Goal: Task Accomplishment & Management: Use online tool/utility

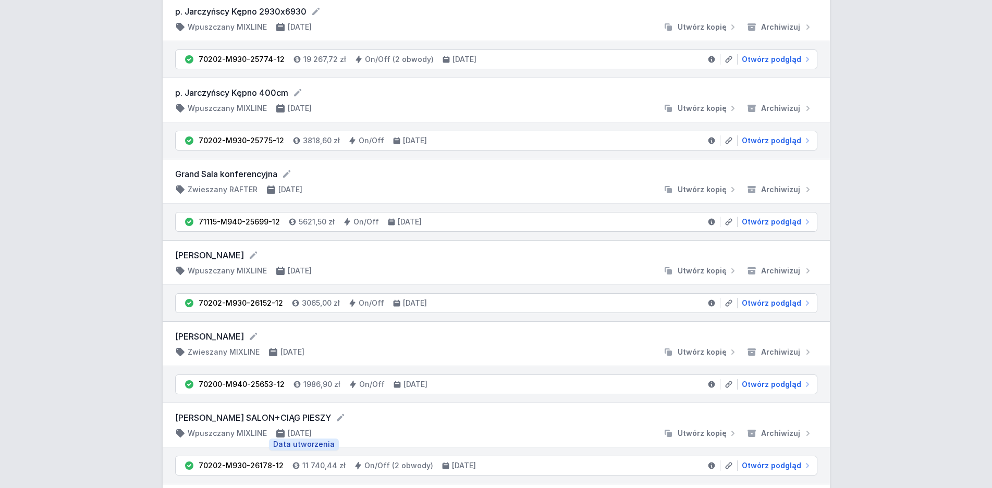
scroll to position [425, 0]
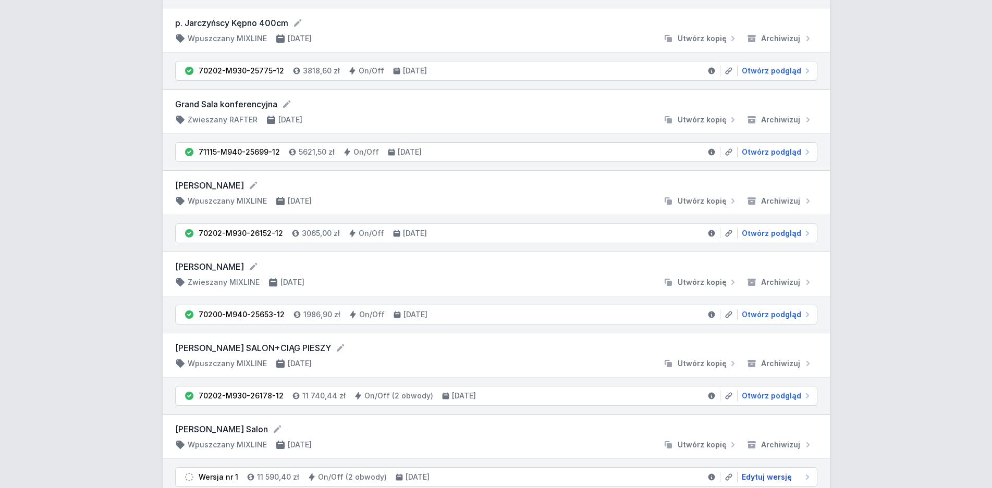
click at [756, 477] on span "Edytuj wersję" at bounding box center [767, 477] width 50 height 10
select select "3000"
select select "true"
select select "2"
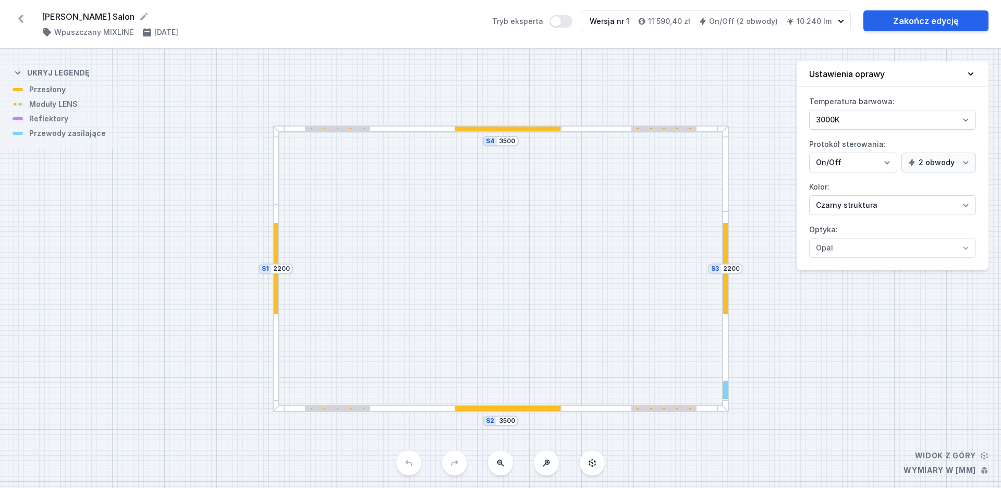
click at [671, 411] on div at bounding box center [663, 408] width 65 height 5
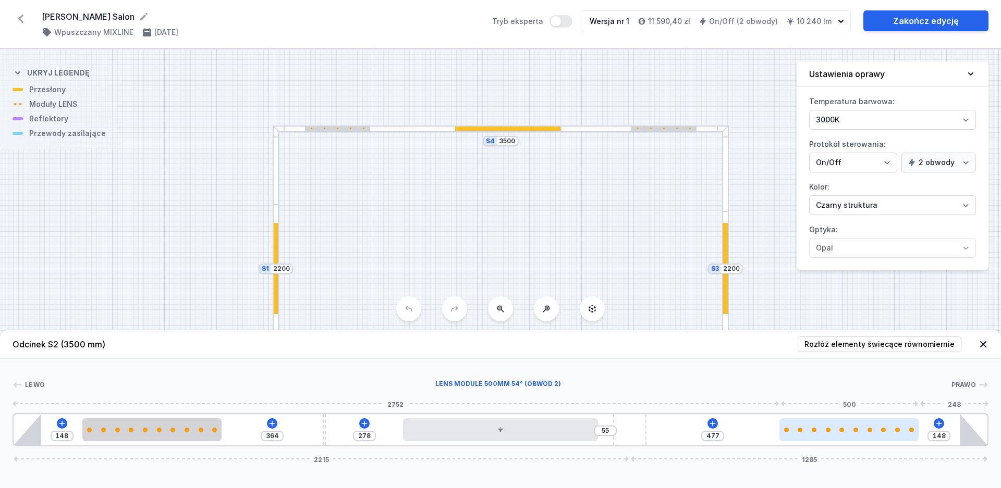
click at [822, 435] on div at bounding box center [848, 429] width 139 height 23
select select "2687"
select select "2"
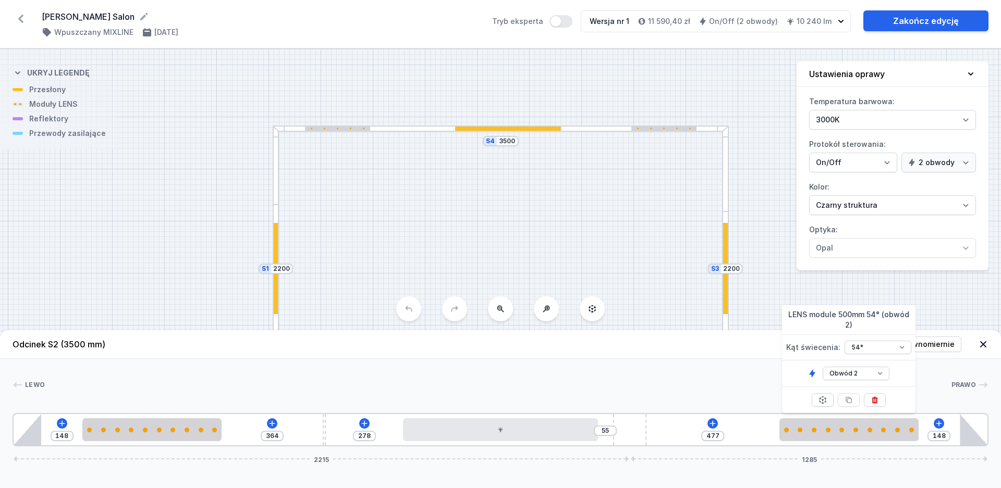
click at [877, 393] on div at bounding box center [874, 400] width 22 height 26
click at [877, 399] on icon at bounding box center [875, 400] width 6 height 7
type input "1125"
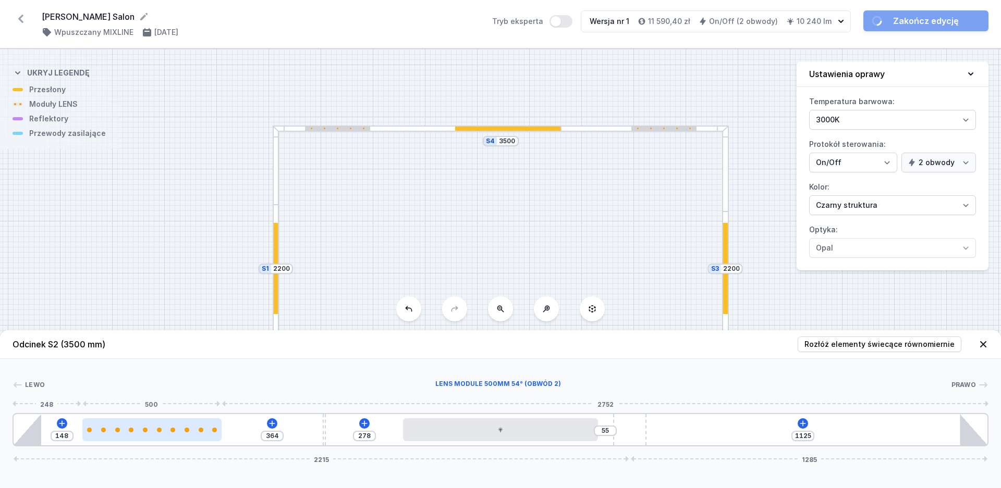
click at [175, 430] on div at bounding box center [172, 430] width 5 height 5
select select "2687"
select select "2"
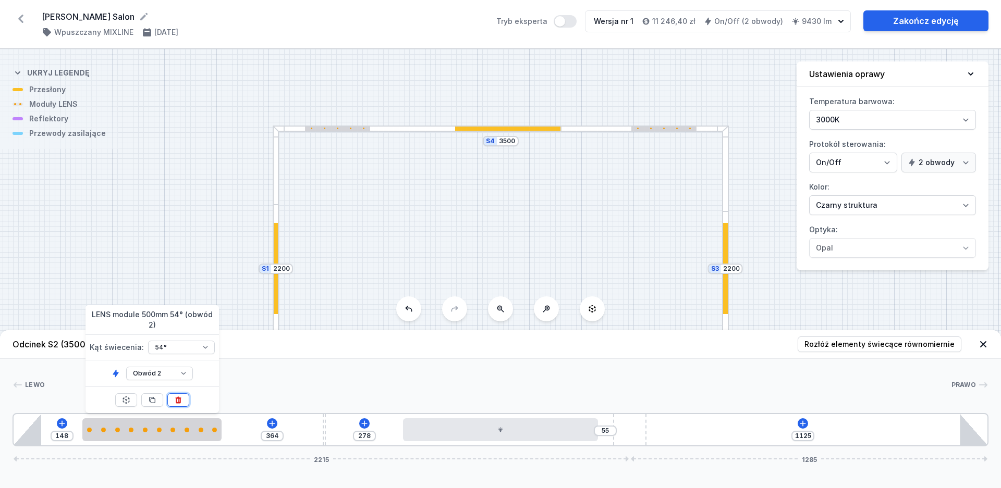
click at [178, 401] on icon at bounding box center [178, 400] width 6 height 7
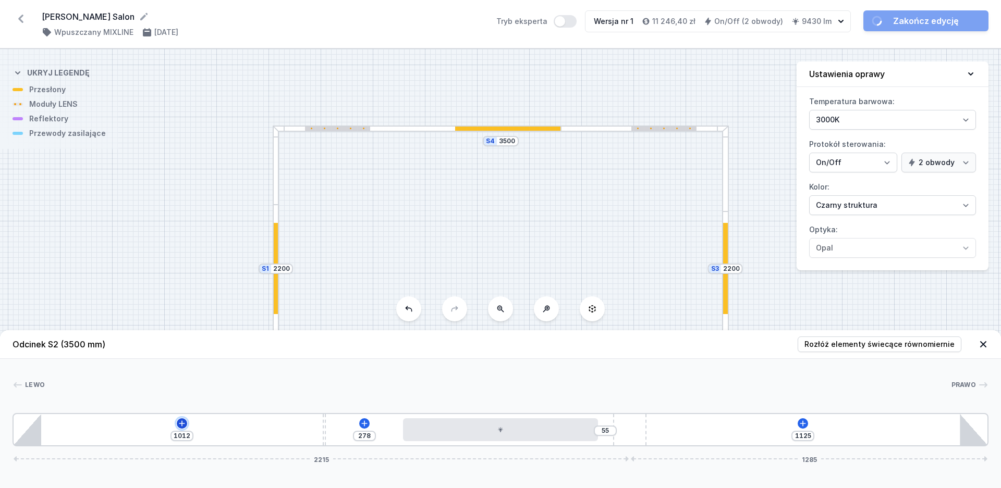
click at [177, 423] on button at bounding box center [182, 423] width 10 height 10
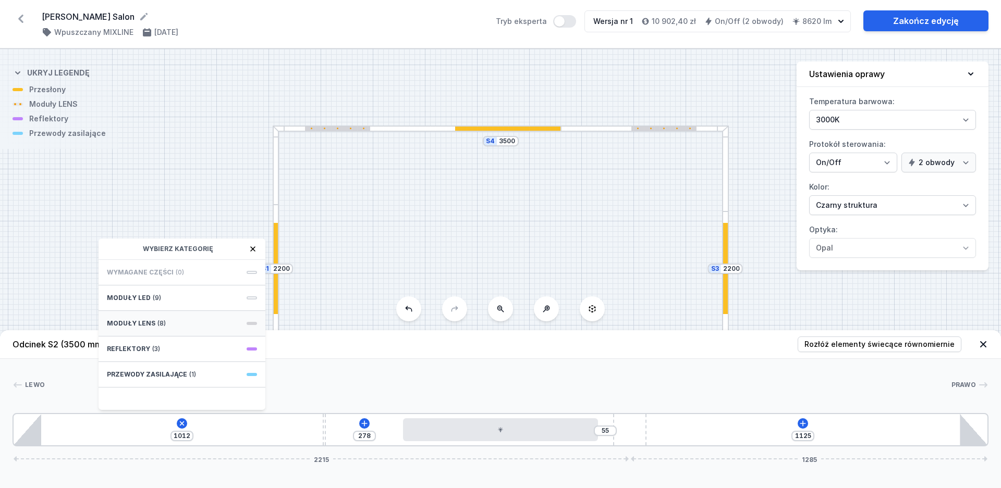
click at [163, 326] on span "(8)" at bounding box center [161, 323] width 8 height 8
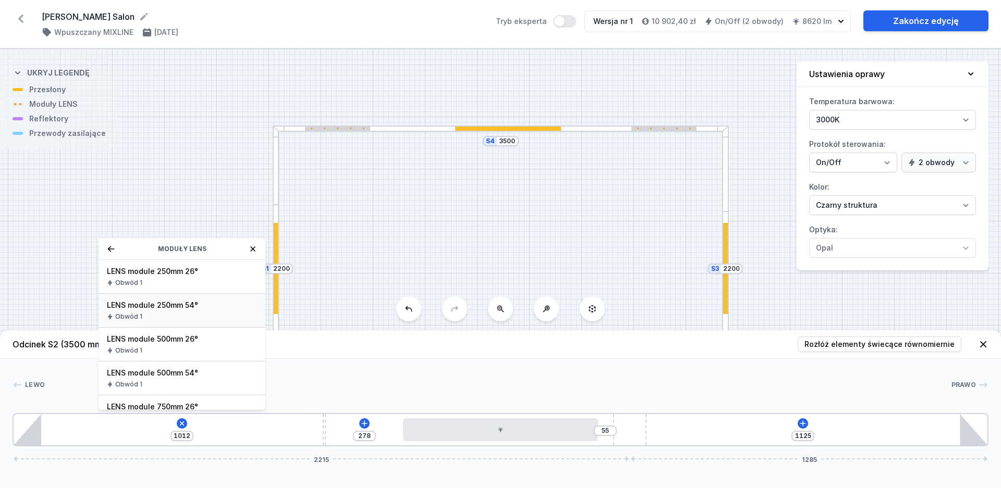
click at [183, 304] on span "LENS module 250mm 54°" at bounding box center [182, 305] width 150 height 10
type input "757"
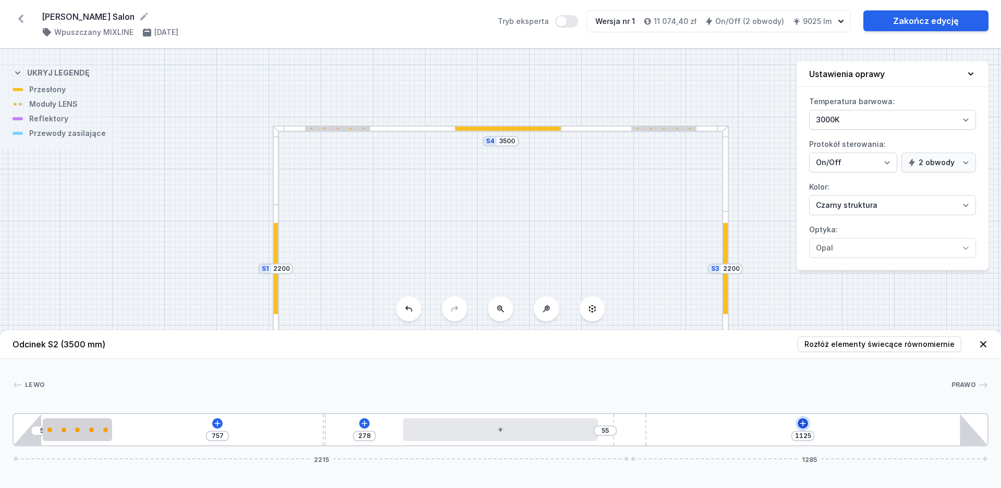
click at [805, 423] on icon at bounding box center [802, 423] width 8 height 8
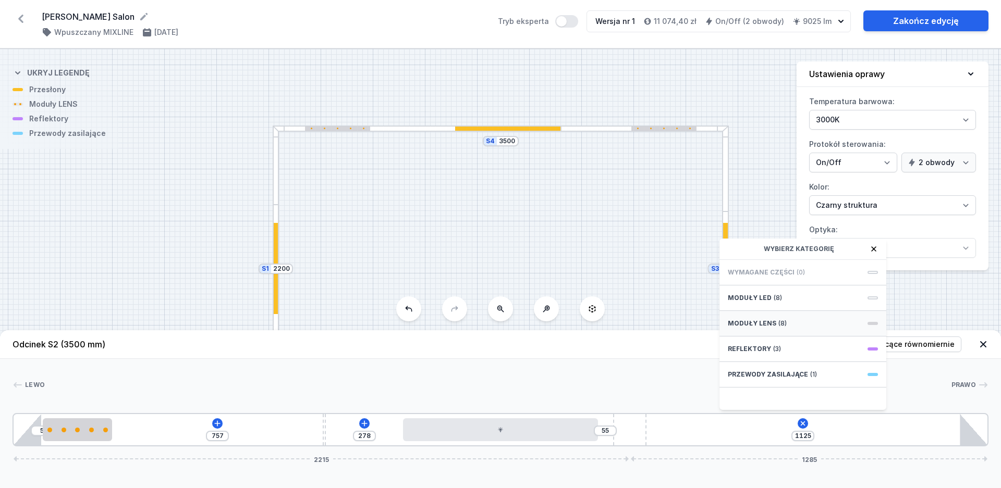
click at [764, 328] on div "Moduły LENS (8)" at bounding box center [802, 324] width 167 height 26
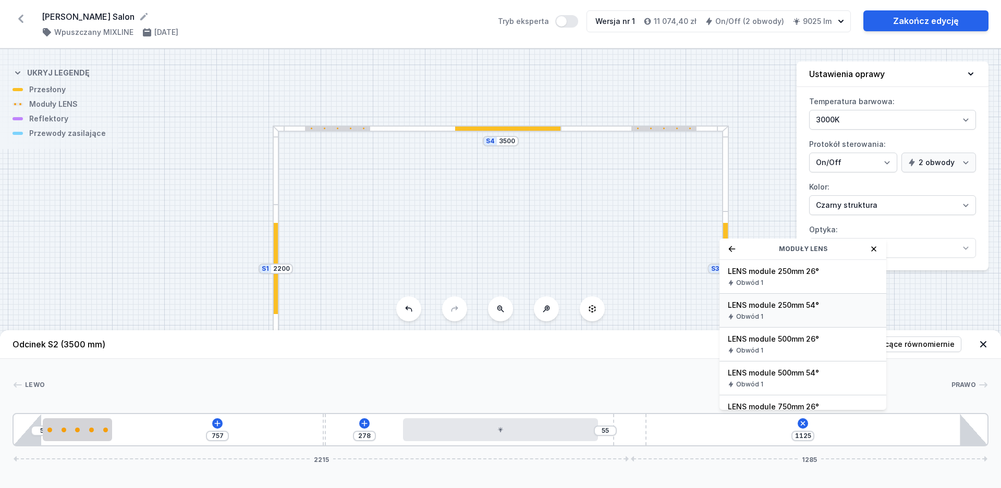
click at [788, 306] on span "LENS module 250mm 54°" at bounding box center [802, 305] width 150 height 10
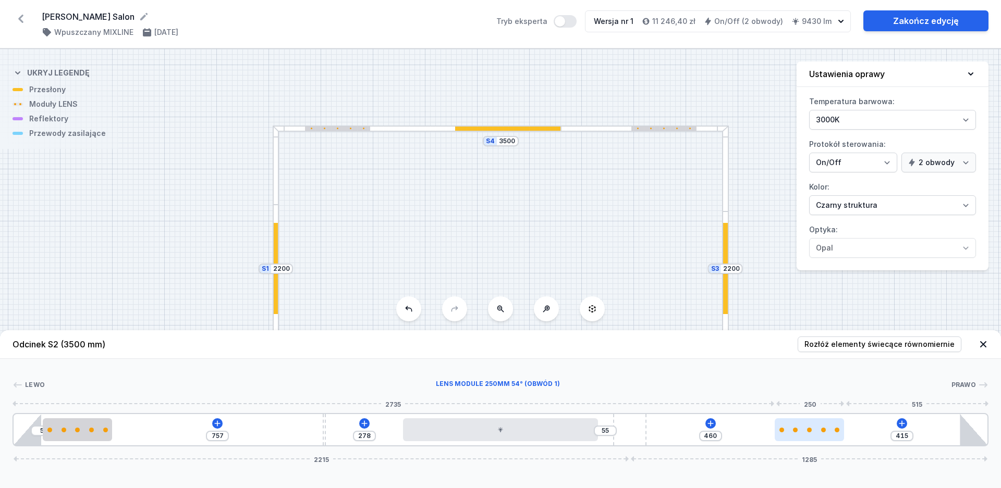
type input "387"
type input "488"
type input "362"
type input "513"
type input "347"
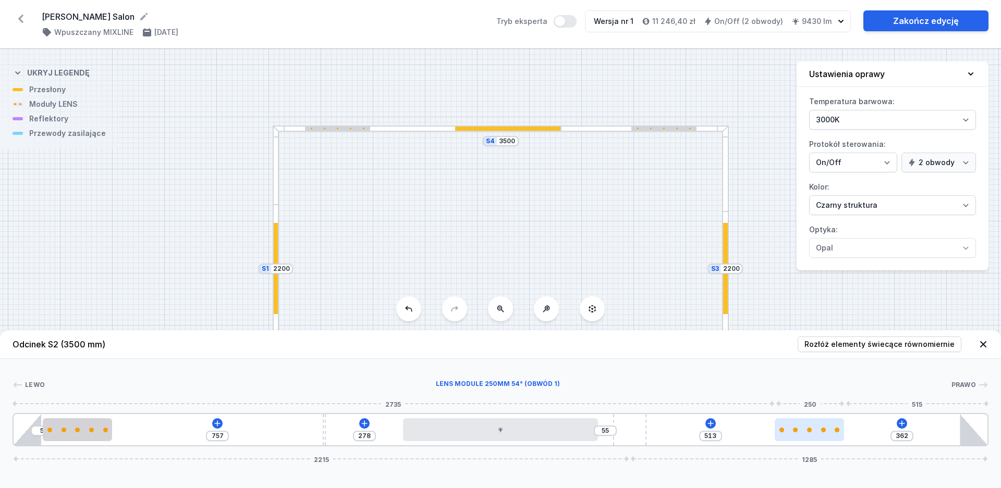
type input "528"
type input "311"
type input "564"
type input "283"
type input "592"
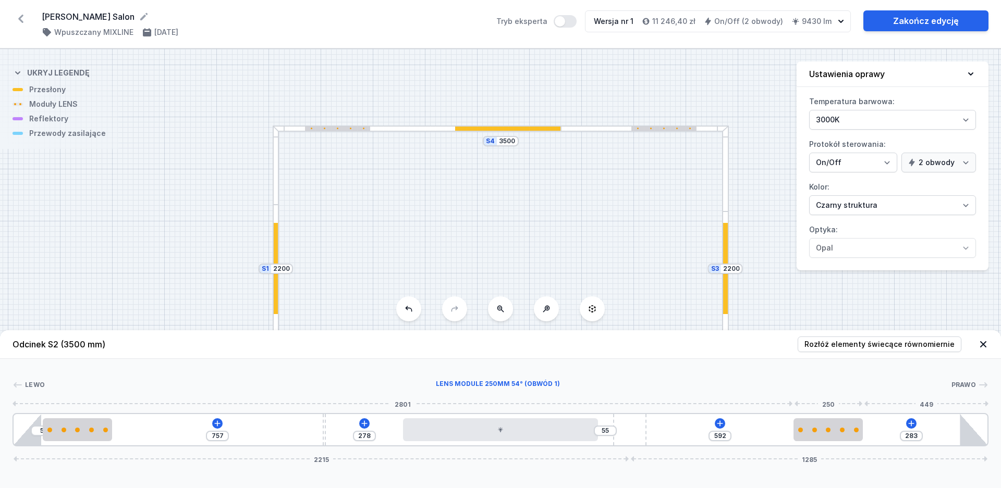
type input "263"
type input "612"
type input "230"
type input "645"
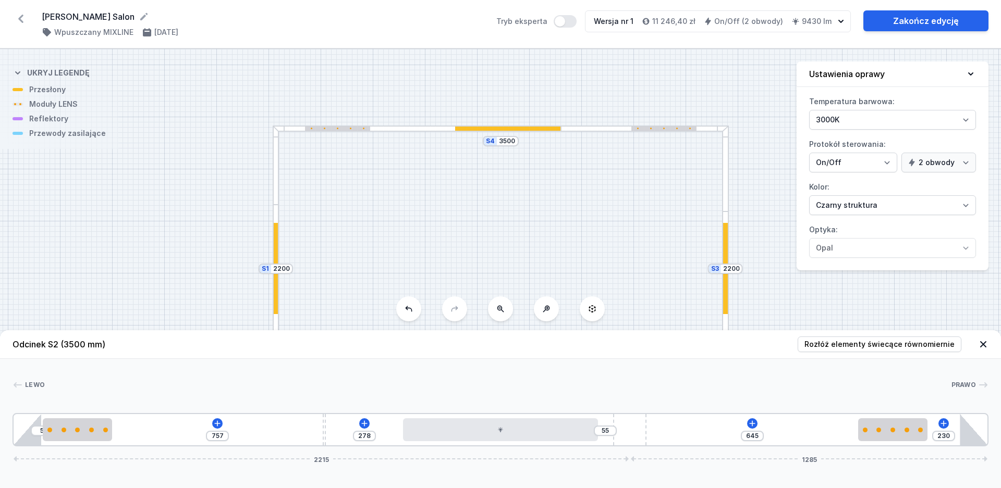
type input "115"
type input "760"
type input "5"
type input "870"
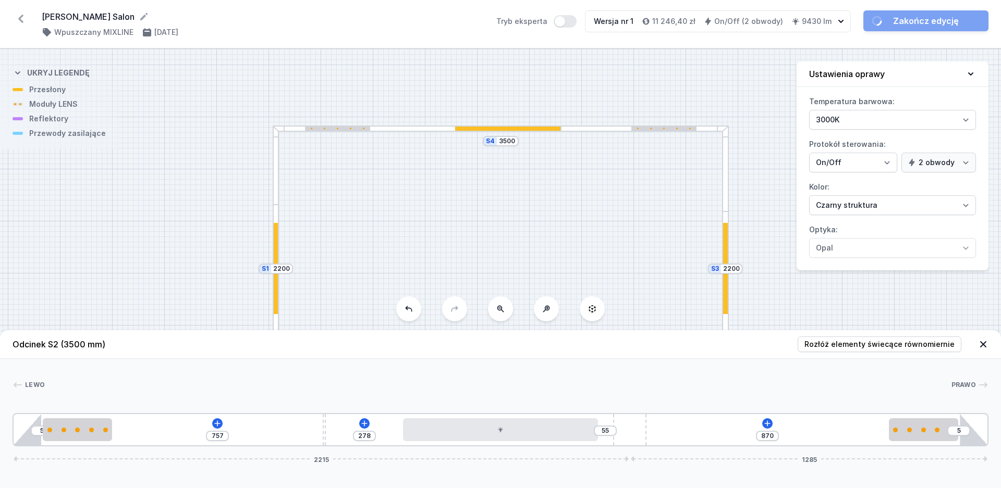
drag, startPoint x: 705, startPoint y: 432, endPoint x: 951, endPoint y: 432, distance: 246.0
click at [951, 432] on div "5 757 278 55 870 5 2215 1285" at bounding box center [501, 429] width 976 height 33
click at [620, 131] on div at bounding box center [644, 129] width 167 height 7
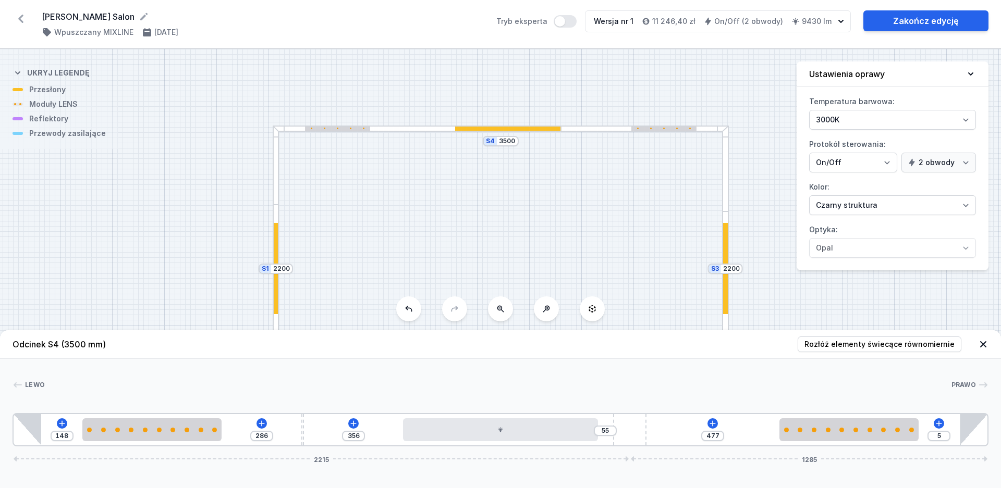
type input "148"
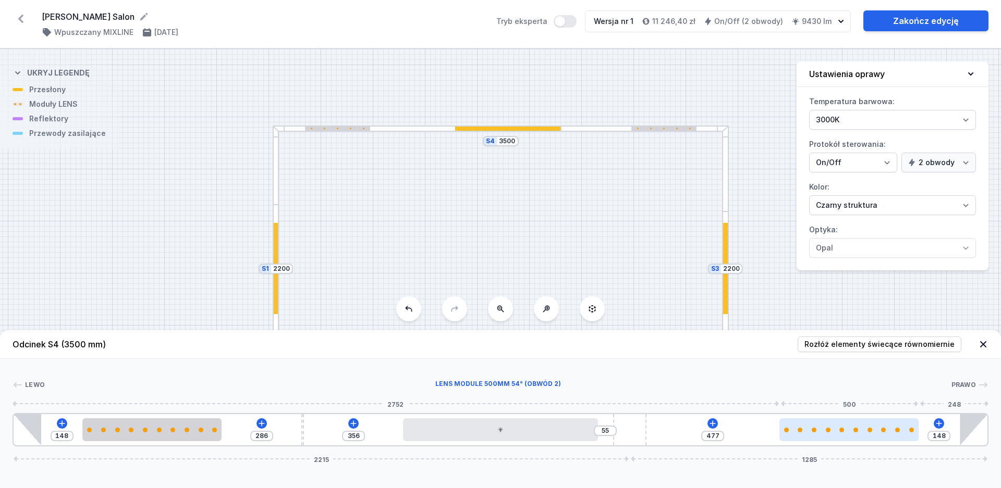
click at [817, 433] on div at bounding box center [848, 429] width 139 height 23
select select "2687"
select select "2"
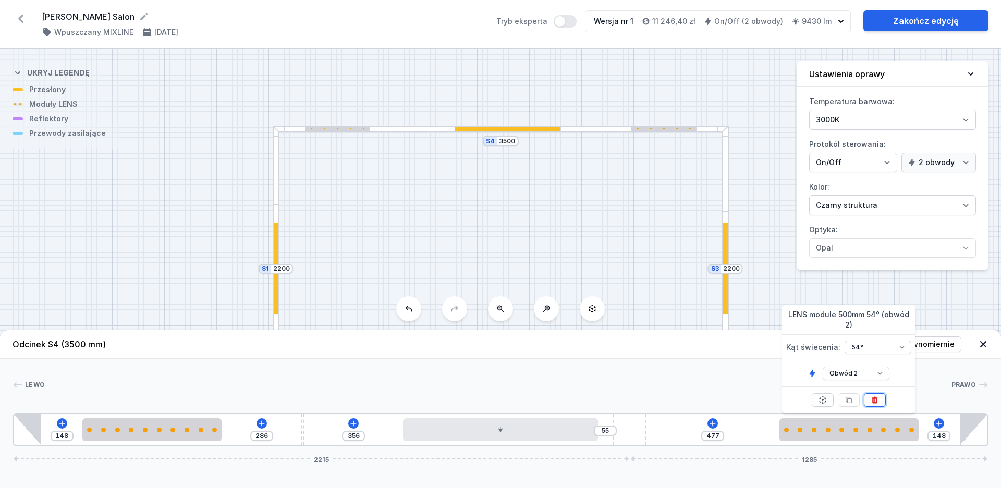
click at [881, 400] on button at bounding box center [874, 400] width 22 height 14
type input "1125"
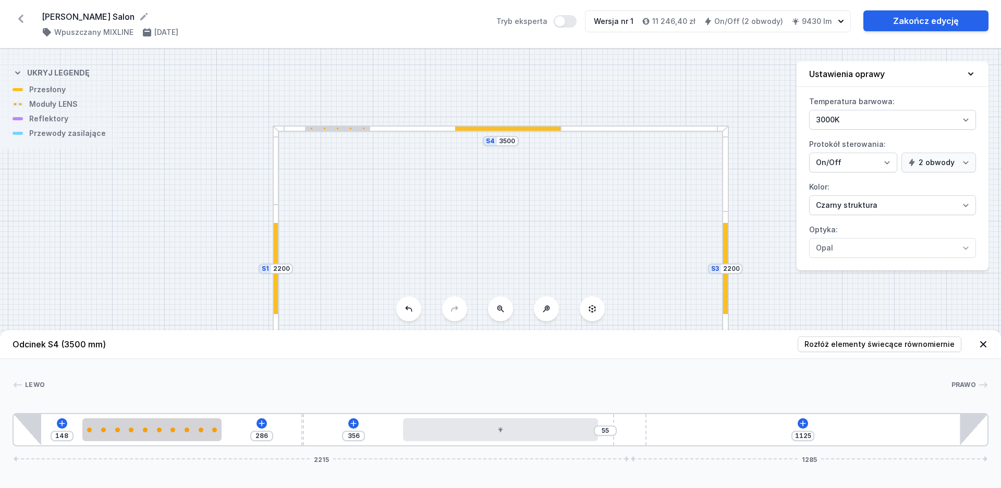
click at [353, 127] on div at bounding box center [337, 129] width 65 height 5
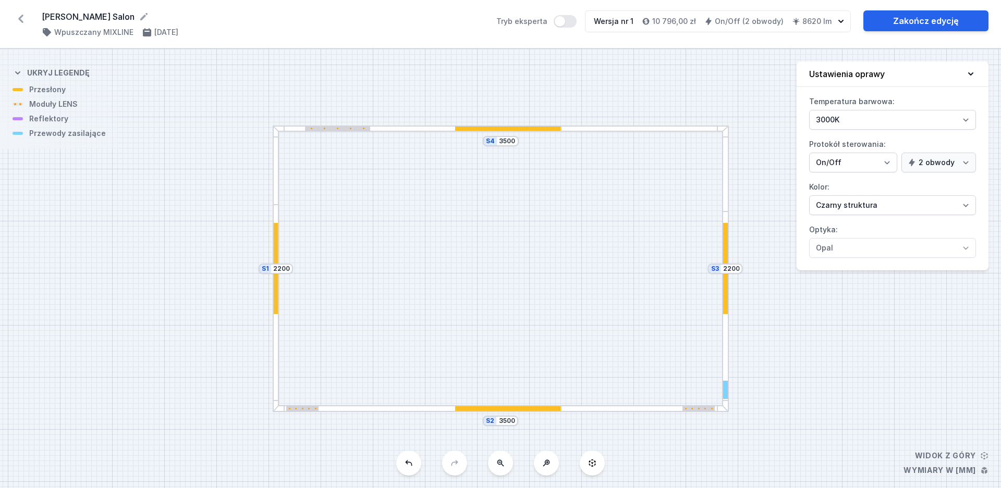
click at [439, 133] on div "S4 3500 S3 2200 S2 3500 S1 2200" at bounding box center [500, 268] width 1001 height 439
click at [439, 126] on div at bounding box center [417, 129] width 289 height 7
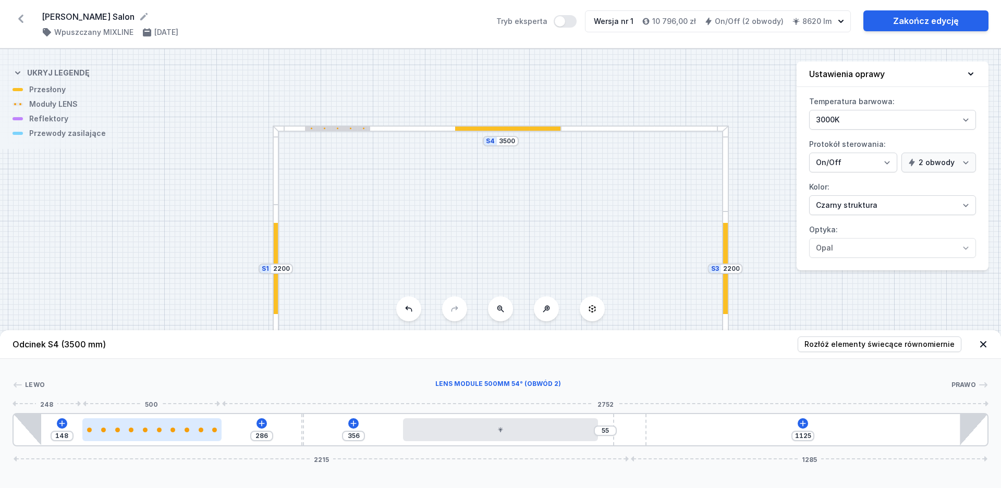
click at [176, 438] on div at bounding box center [151, 429] width 139 height 23
select select "2687"
select select "2"
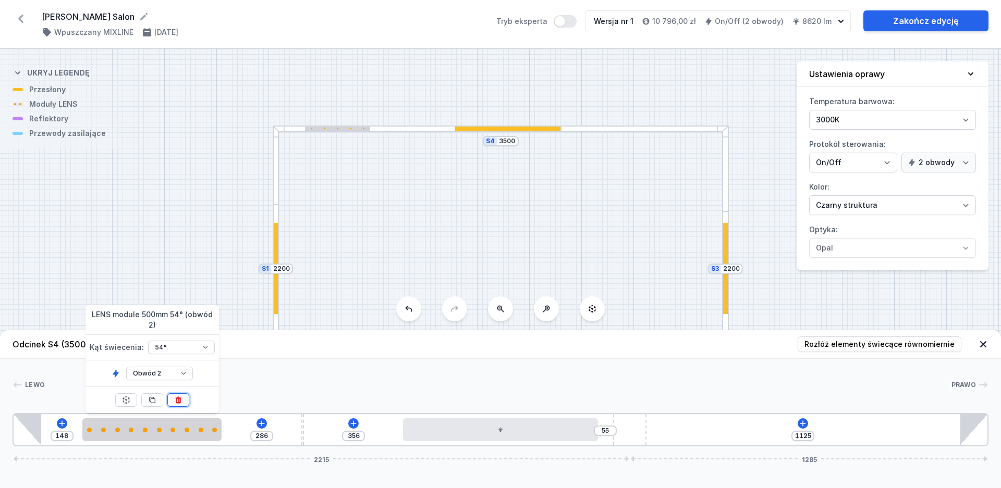
click at [180, 401] on icon at bounding box center [178, 400] width 6 height 7
type input "934"
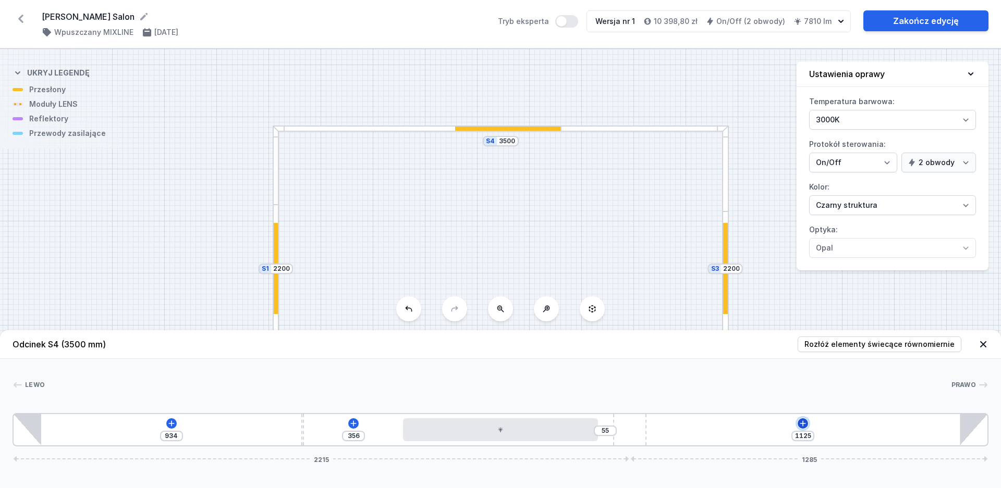
click at [801, 424] on icon at bounding box center [803, 424] width 6 height 6
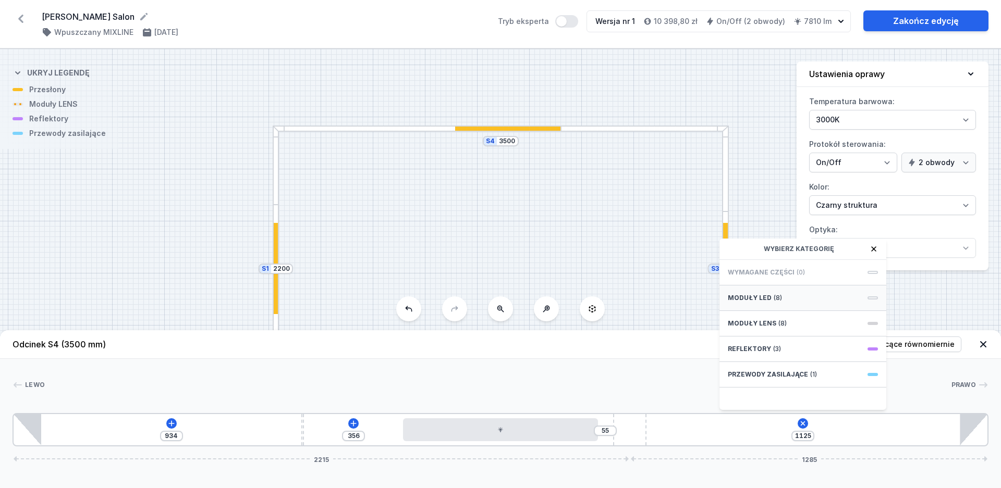
click at [785, 298] on div "Moduły LED (8)" at bounding box center [802, 299] width 167 height 26
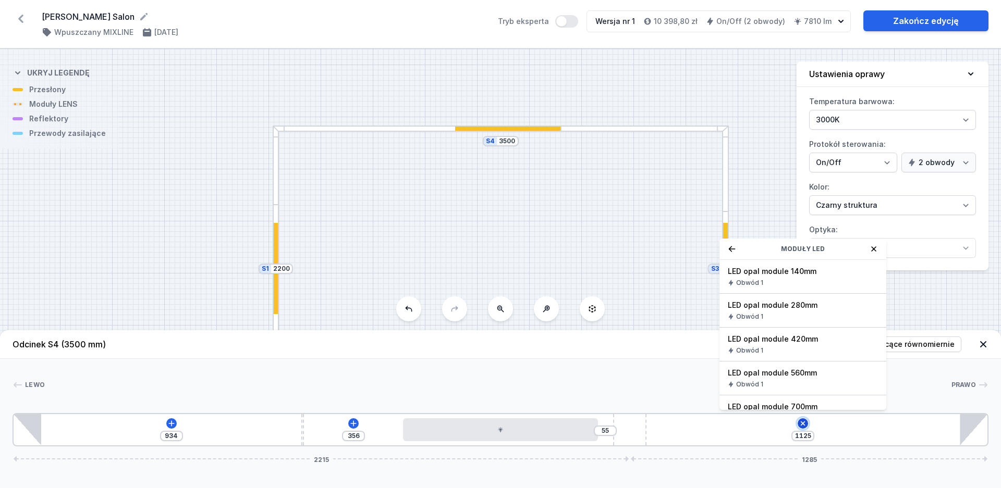
click at [804, 424] on icon at bounding box center [803, 424] width 12 height 12
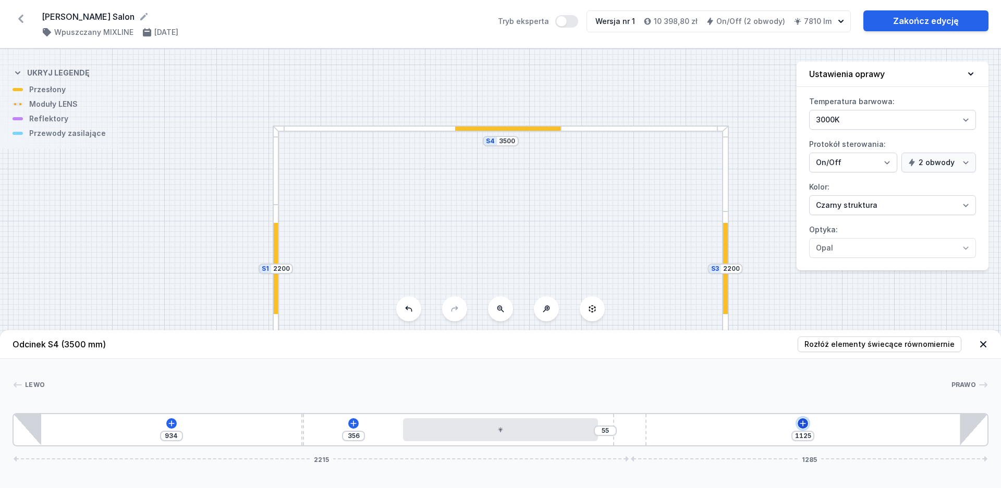
click at [804, 424] on icon at bounding box center [802, 423] width 8 height 8
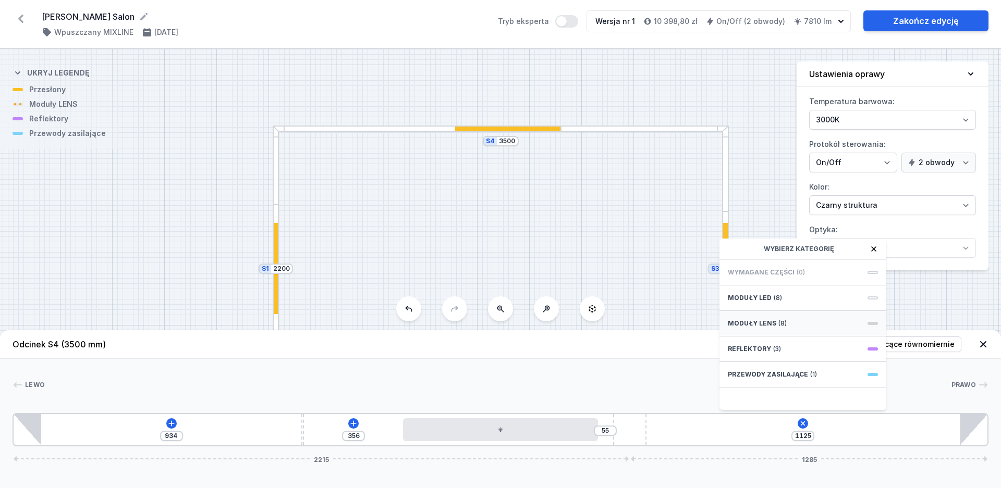
click at [758, 323] on span "Moduły LENS" at bounding box center [751, 323] width 48 height 8
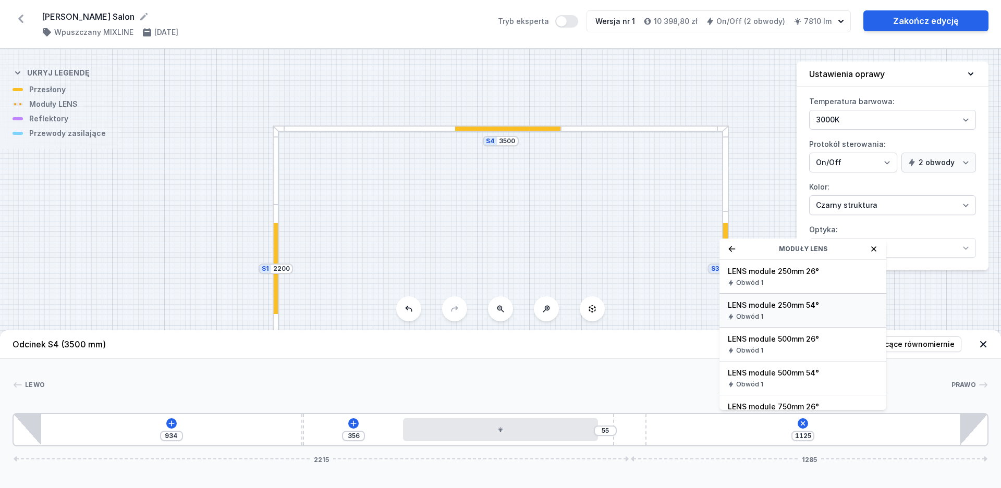
click at [780, 301] on span "LENS module 250mm 54°" at bounding box center [802, 305] width 150 height 10
type input "875"
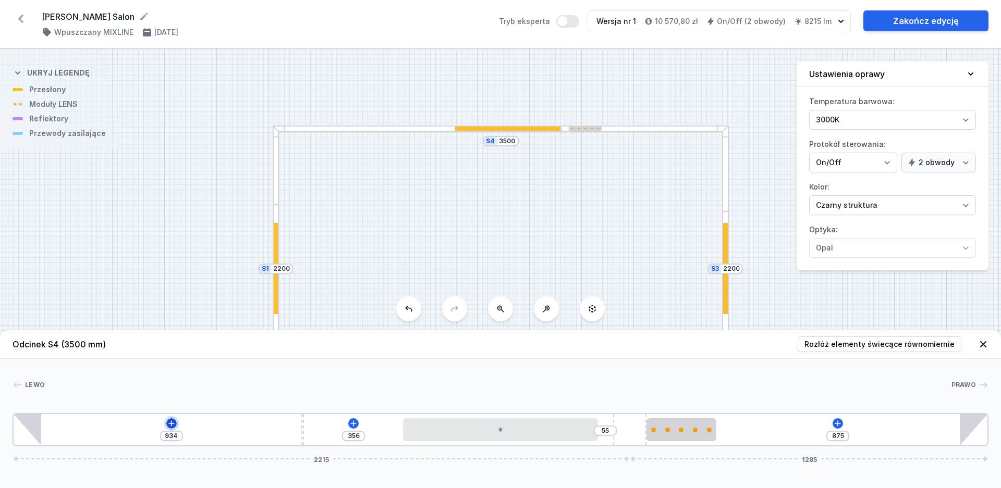
click at [176, 424] on button at bounding box center [171, 423] width 10 height 10
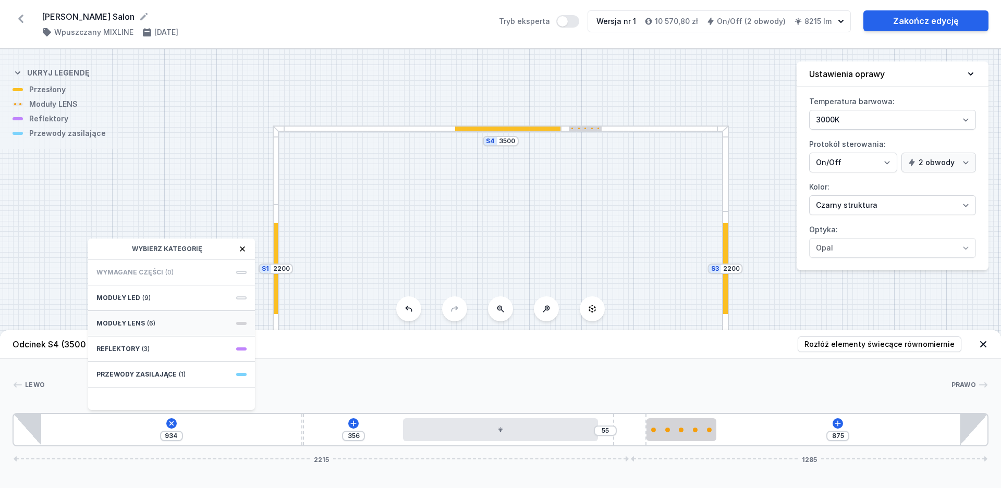
click at [162, 322] on div "Moduły LENS (6)" at bounding box center [171, 324] width 167 height 26
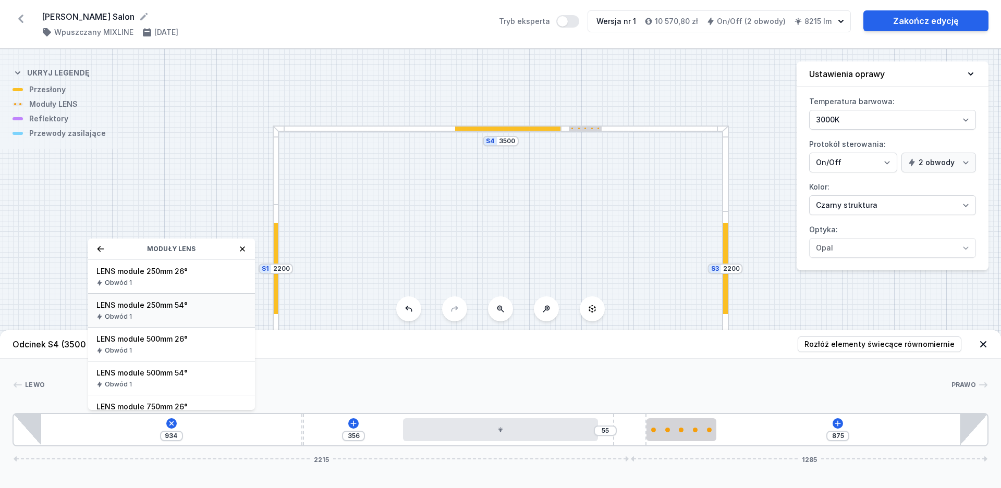
click at [151, 307] on span "LENS module 250mm 54°" at bounding box center [171, 305] width 150 height 10
type input "679"
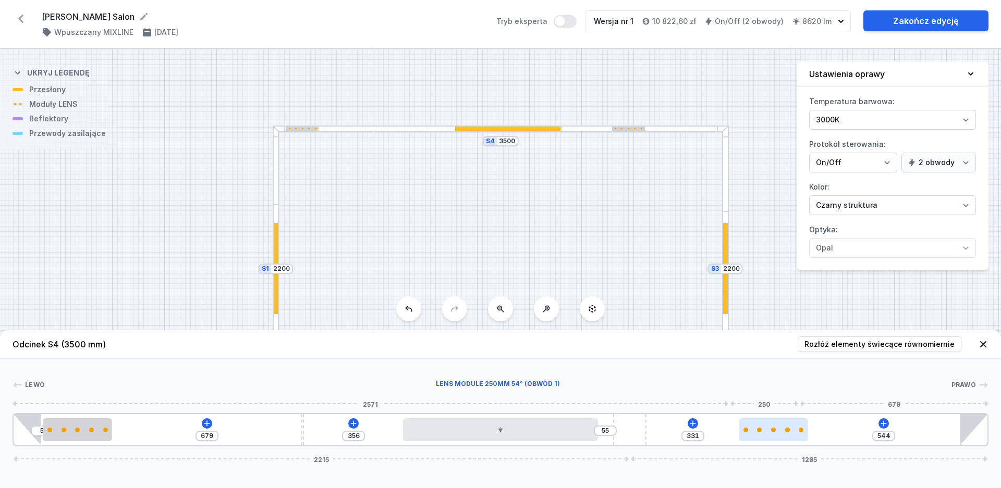
type input "422"
type input "453"
type input "375"
type input "500"
type input "338"
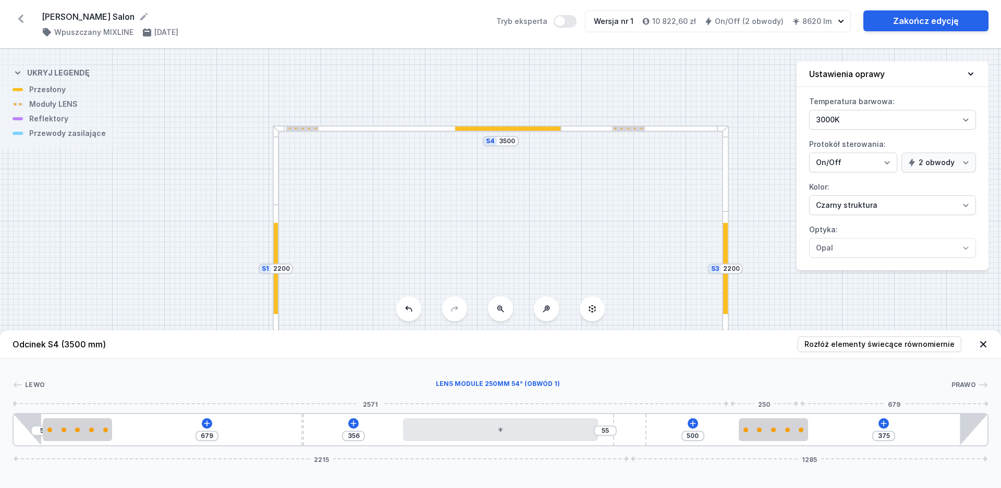
type input "537"
type input "287"
type input "588"
type input "245"
type input "630"
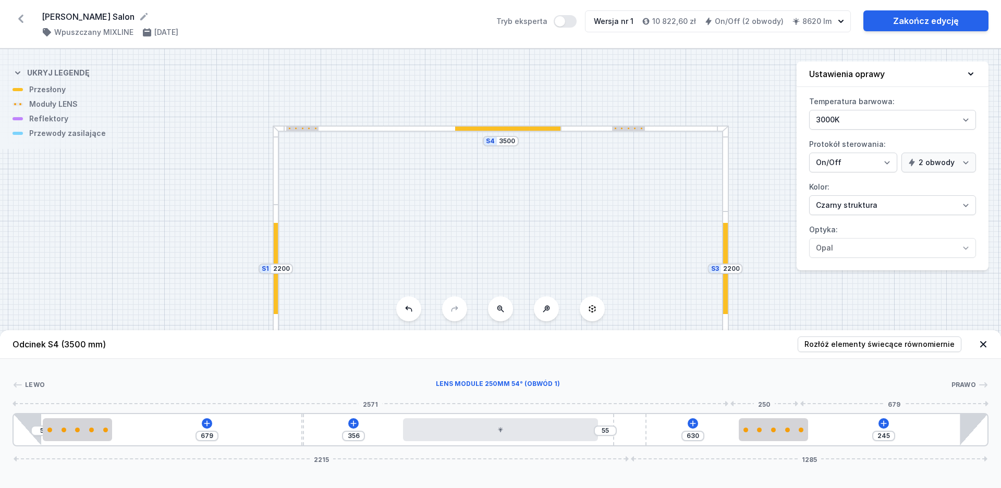
type input "230"
type input "645"
type input "216"
type input "659"
type input "208"
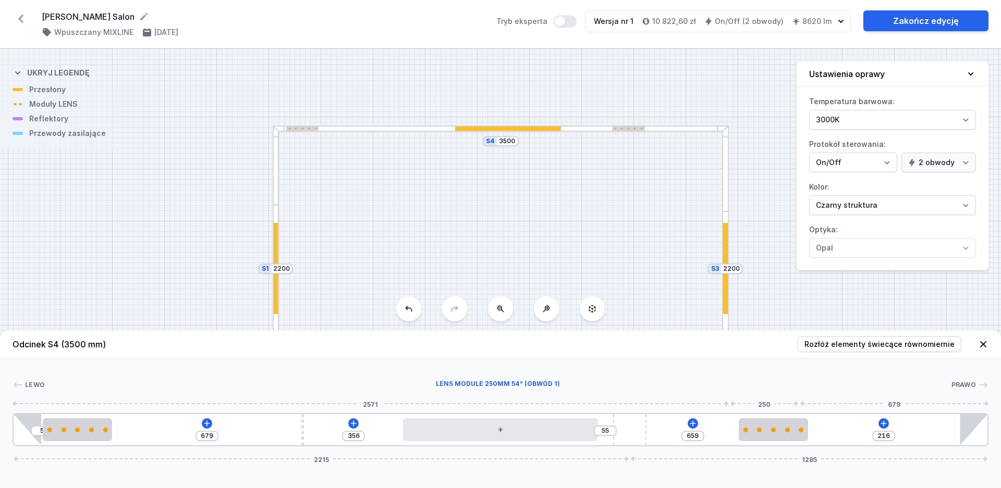
type input "667"
type input "199"
type input "676"
type input "183"
type input "692"
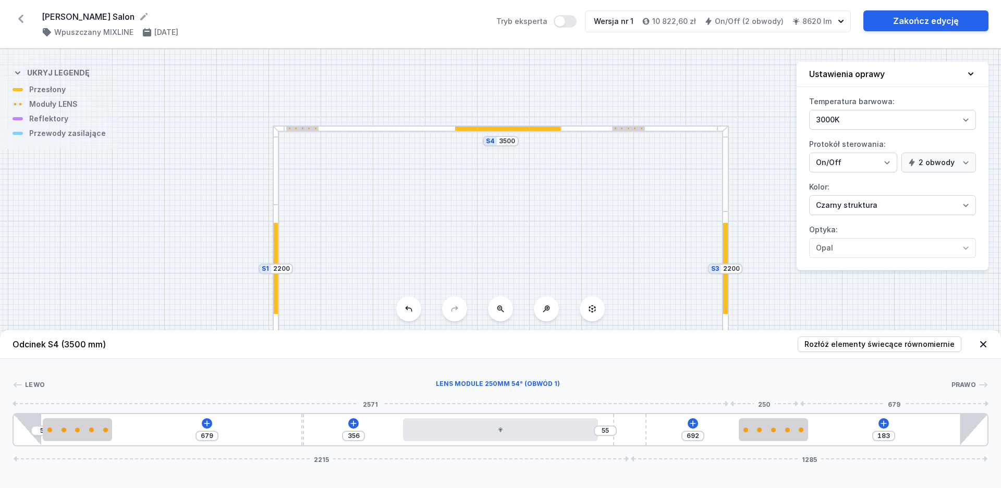
type input "161"
type input "714"
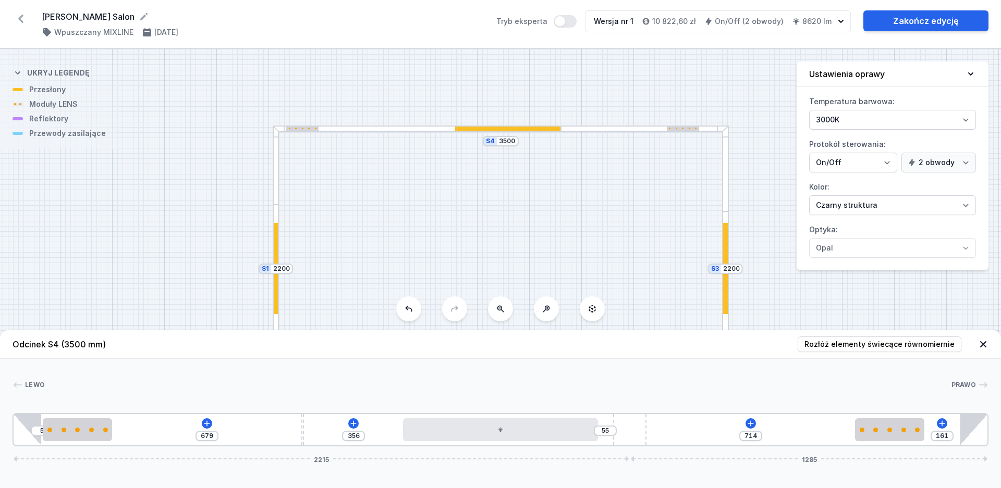
type input "126"
type input "749"
type input "90"
type input "785"
type input "75"
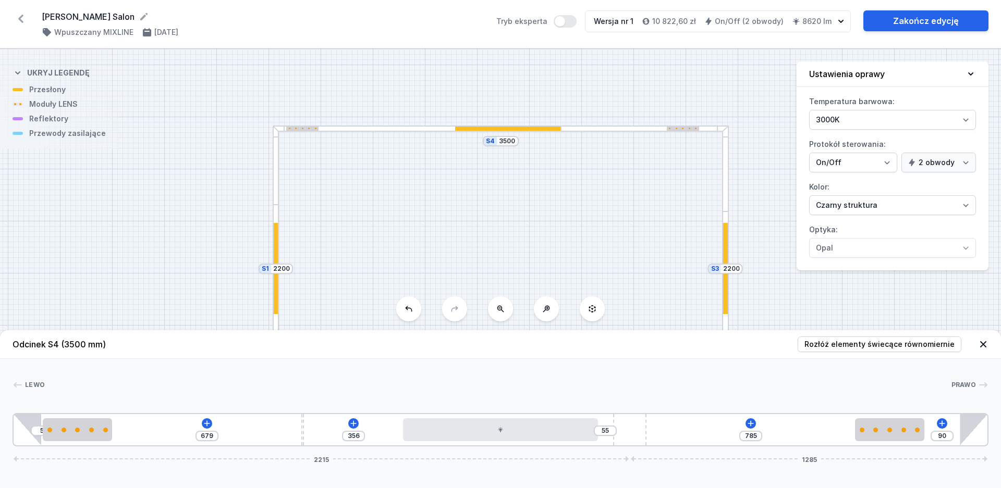
type input "800"
type input "62"
type input "813"
type input "57"
type input "818"
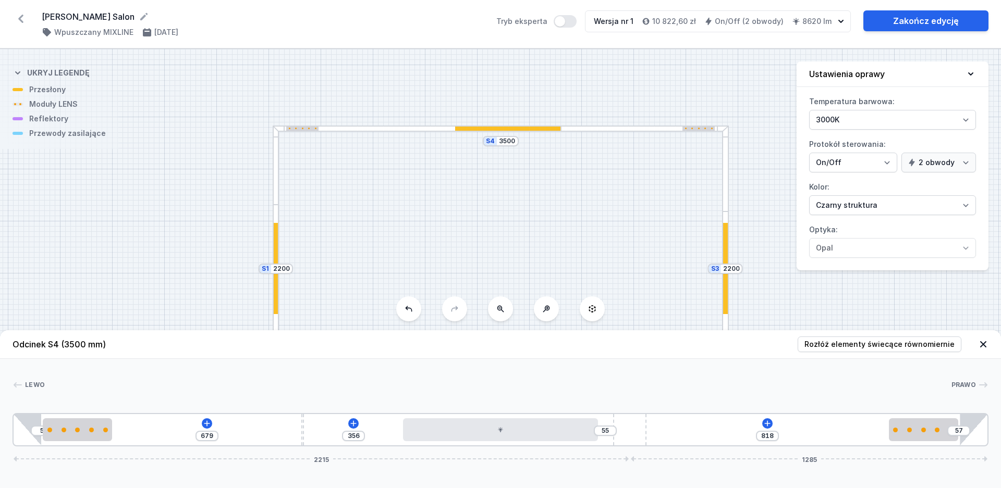
type input "5"
type input "870"
drag, startPoint x: 678, startPoint y: 432, endPoint x: 934, endPoint y: 444, distance: 256.7
click at [934, 444] on div "5 679 356 55 870 5 2215 1285" at bounding box center [501, 429] width 976 height 33
type input "91"
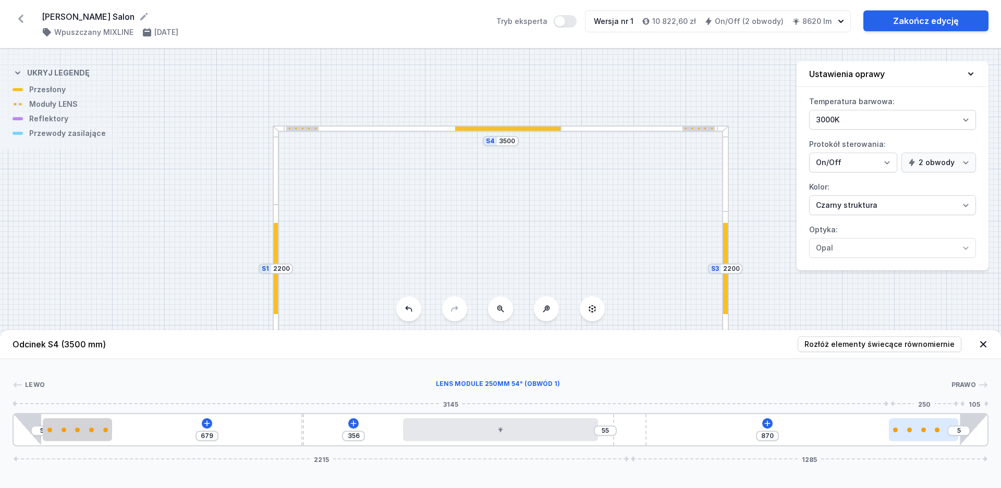
type input "784"
type input "98"
type input "777"
type input "104"
type input "771"
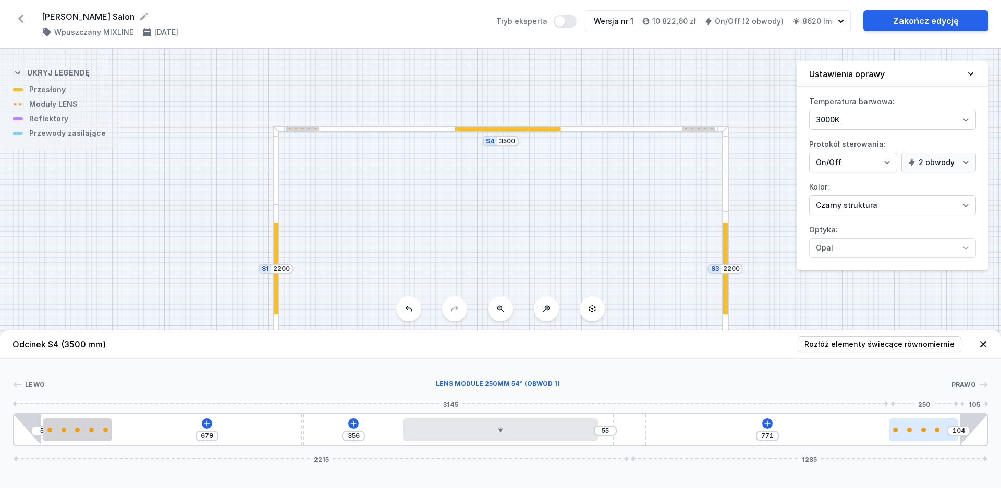
type input "109"
type input "766"
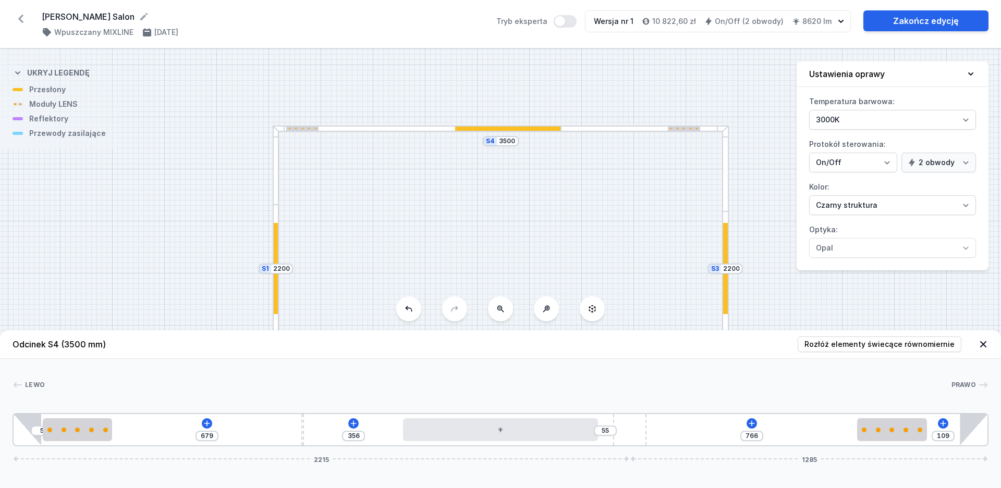
type input "118"
type input "757"
type input "122"
type input "753"
type input "124"
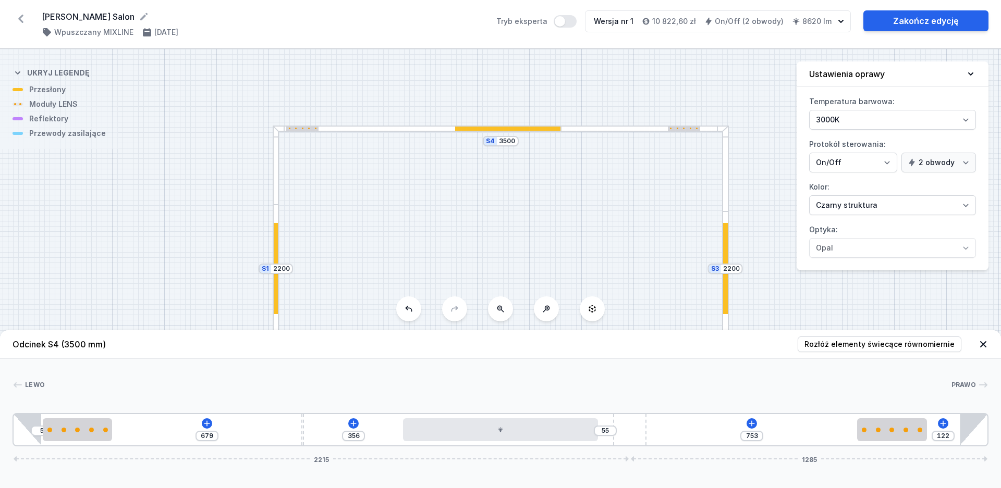
type input "751"
type input "125"
type input "750"
type input "127"
type input "748"
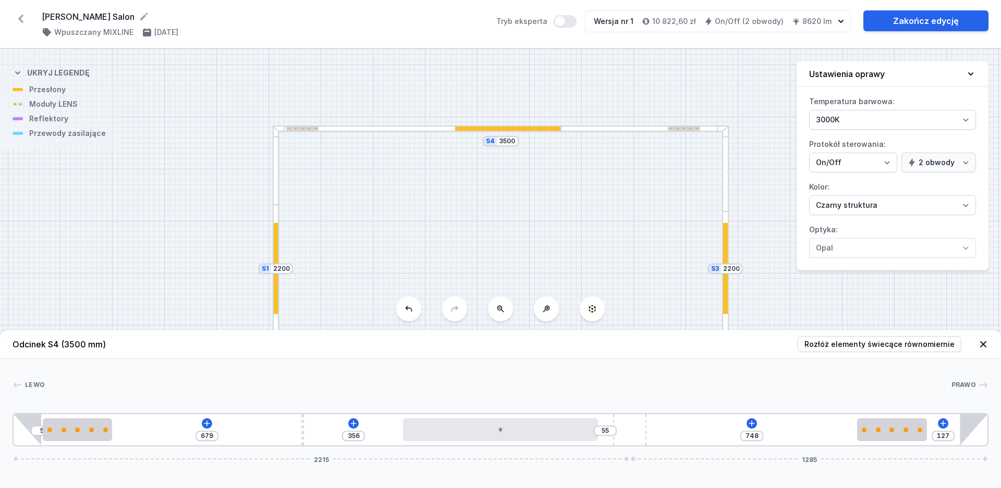
type input "129"
type input "746"
type input "133"
type input "742"
type input "136"
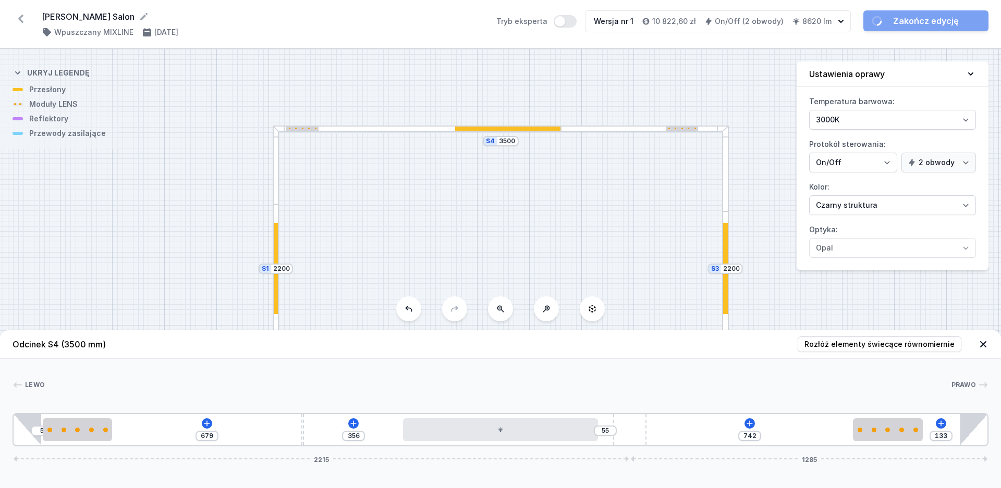
type input "739"
type input "138"
type input "737"
type input "142"
type input "733"
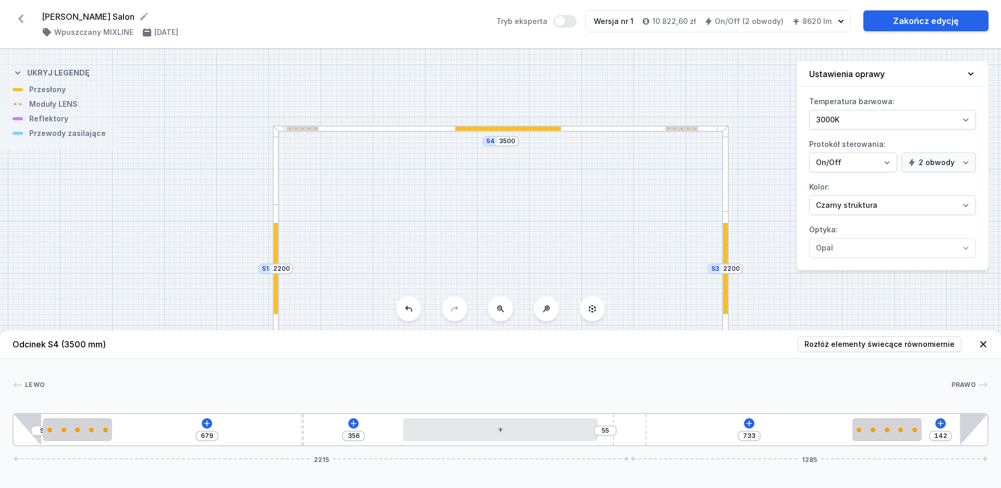
type input "144"
type input "731"
type input "146"
type input "729"
type input "147"
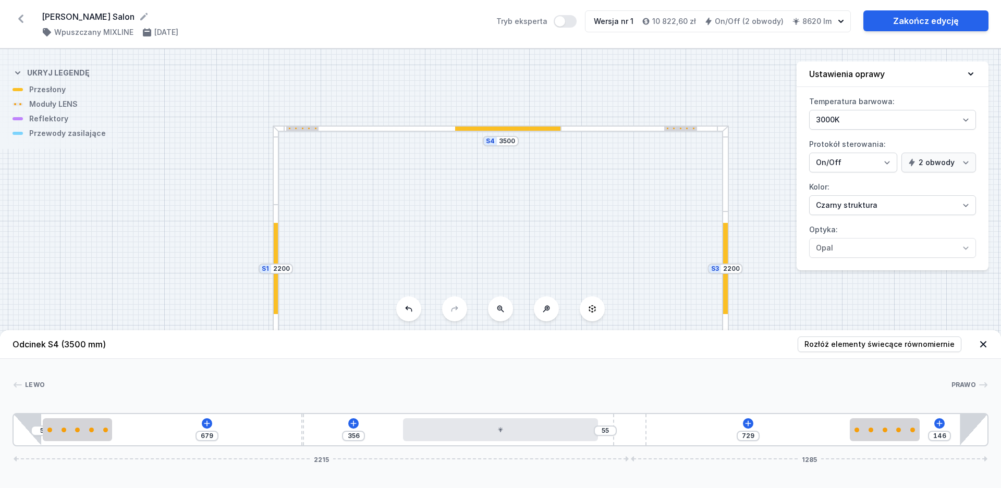
type input "728"
type input "149"
type input "726"
drag, startPoint x: 937, startPoint y: 435, endPoint x: 919, endPoint y: 436, distance: 18.8
click at [919, 436] on div "5 679 356 55 726 149 2215 1285" at bounding box center [501, 429] width 976 height 33
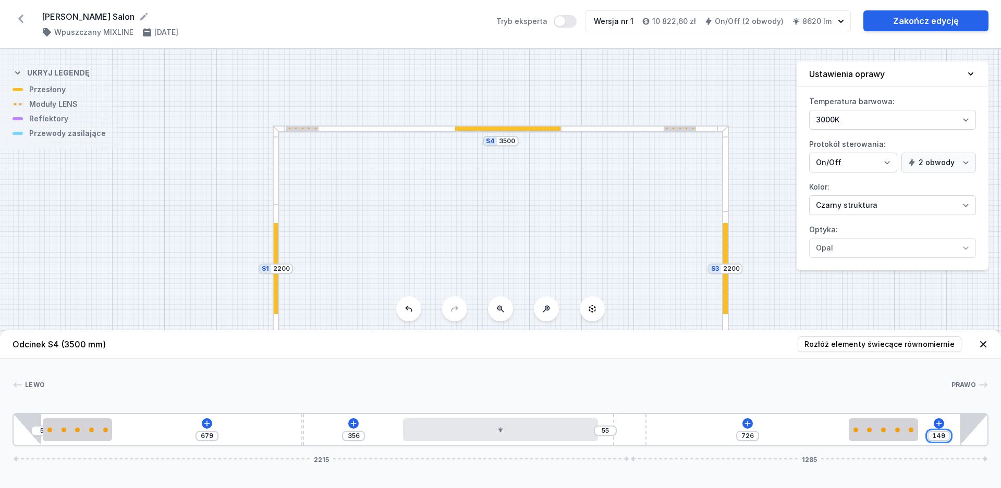
click at [938, 435] on input "149" at bounding box center [938, 436] width 17 height 8
click at [943, 435] on input "149" at bounding box center [938, 436] width 17 height 8
type input "140"
type input "735"
type input "140"
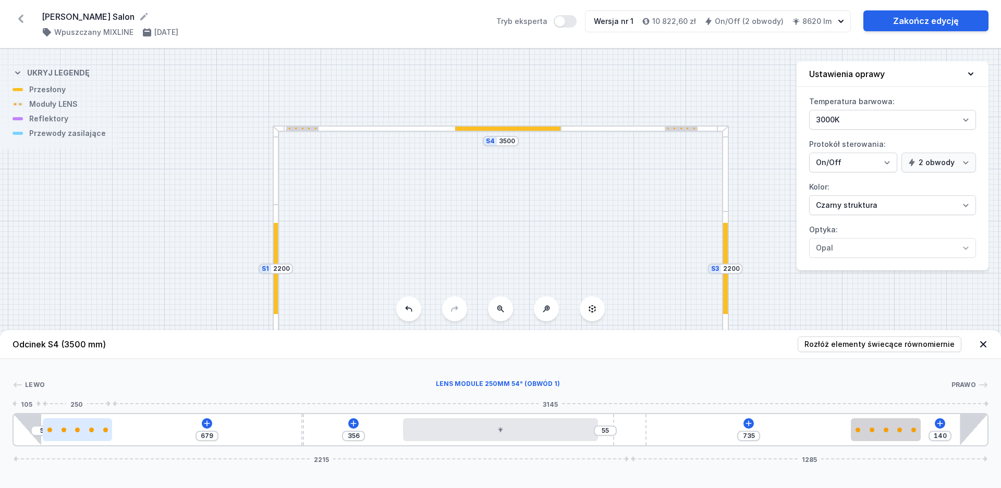
click at [79, 437] on div at bounding box center [77, 429] width 69 height 23
select select "1604"
type input "585"
type input "99"
type input "572"
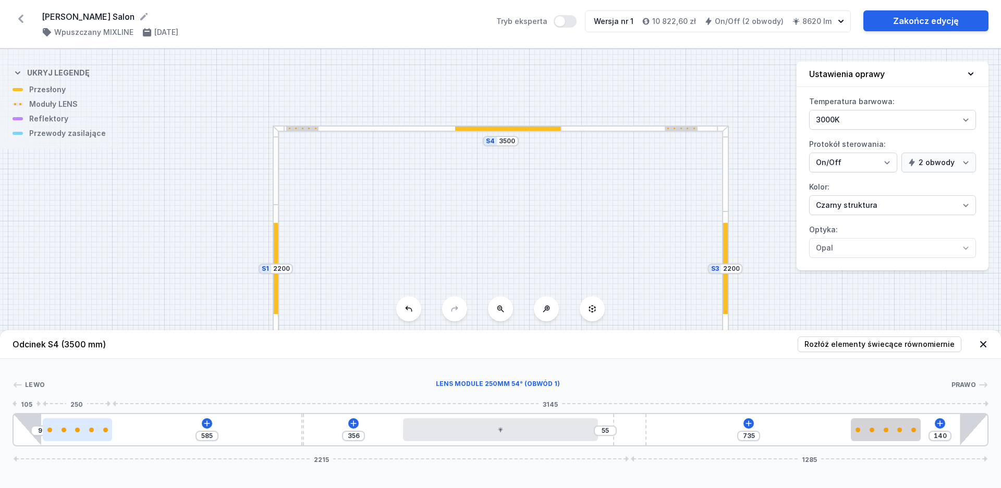
type input "112"
type input "565"
type input "119"
type input "556"
type input "128"
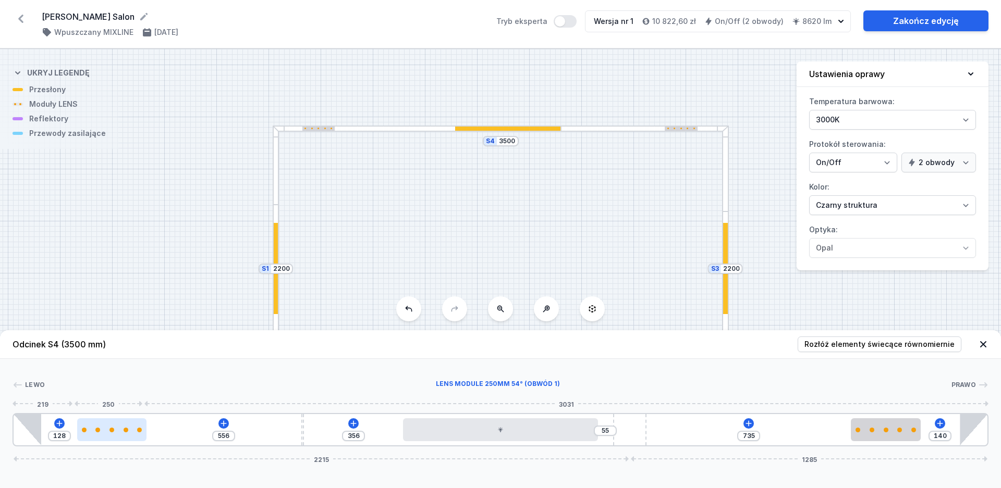
type input "548"
type input "136"
type input "547"
type input "137"
type input "543"
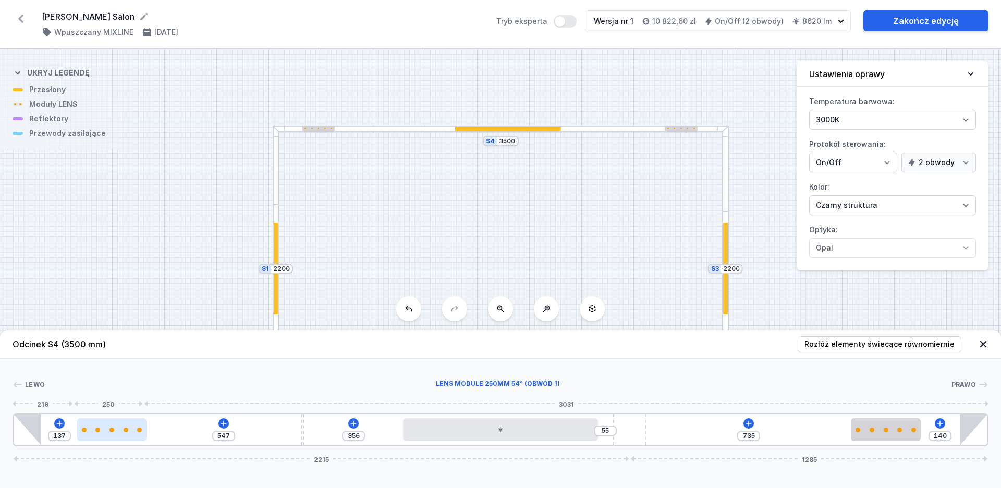
type input "141"
drag, startPoint x: 82, startPoint y: 437, endPoint x: 106, endPoint y: 437, distance: 24.5
click at [106, 437] on div at bounding box center [111, 429] width 69 height 23
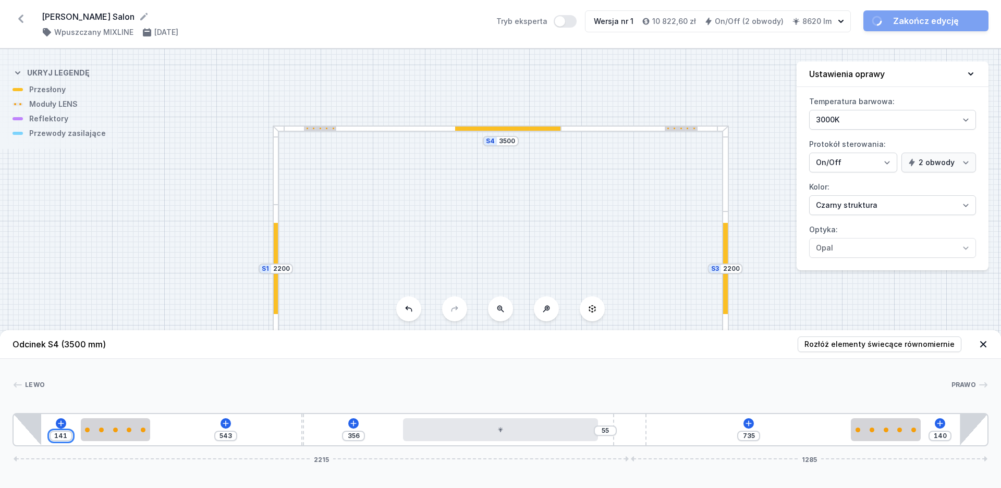
click at [65, 439] on input "141" at bounding box center [61, 436] width 17 height 8
type input "670"
type input "14"
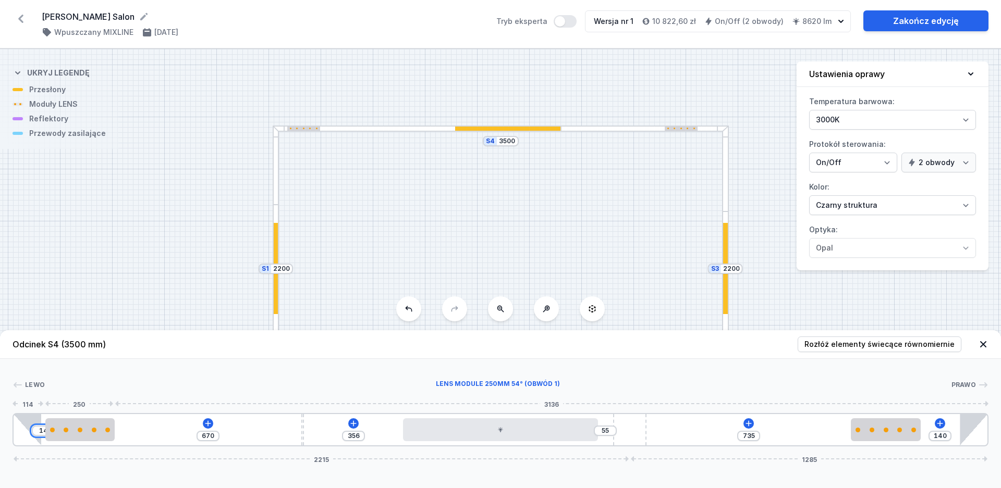
type input "544"
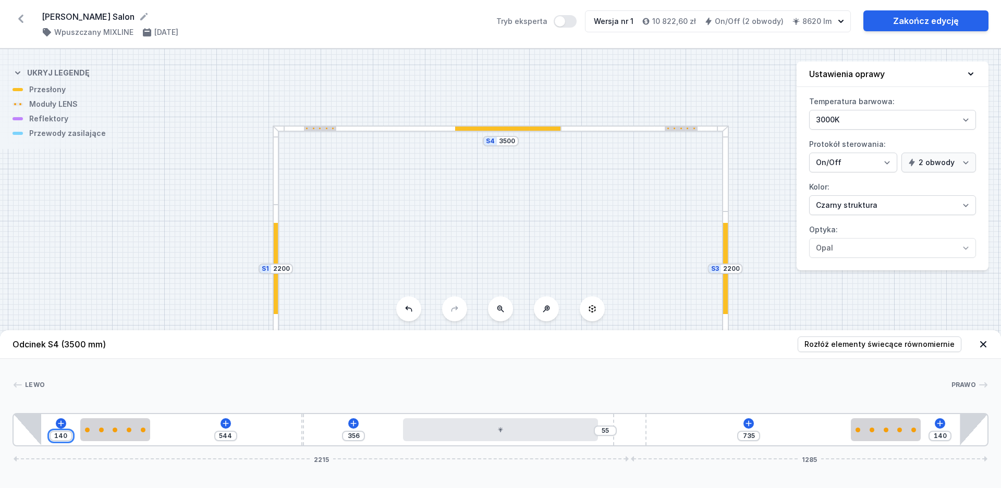
type input "140"
click at [152, 388] on div at bounding box center [498, 385] width 906 height 10
click at [108, 169] on div "S4 3500 S3 2200 S2 3500 S1 2200" at bounding box center [500, 268] width 1001 height 439
click at [315, 127] on div at bounding box center [320, 129] width 33 height 5
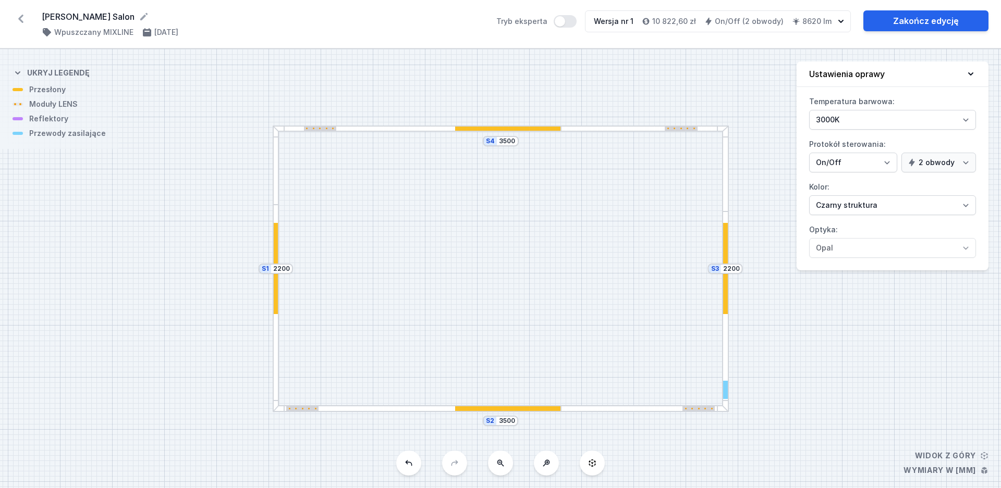
click at [318, 129] on div at bounding box center [320, 129] width 33 height 5
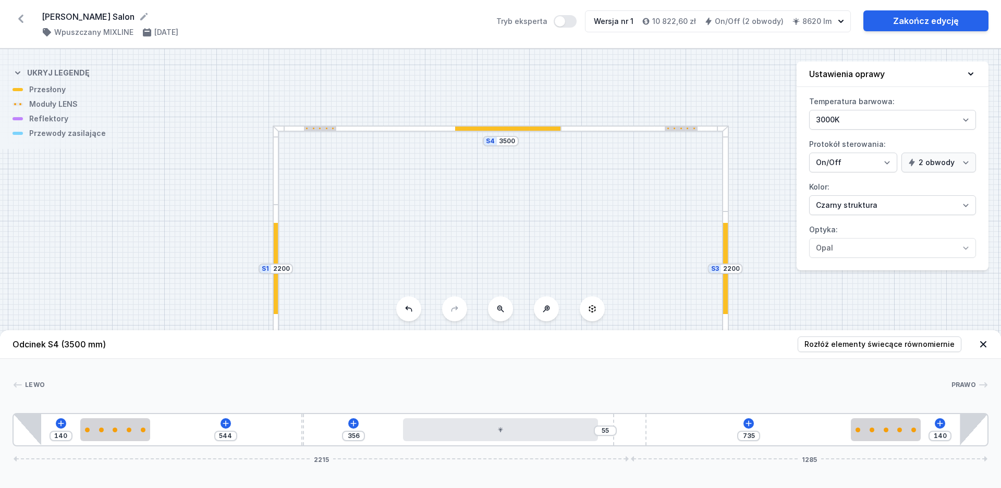
click at [357, 126] on div at bounding box center [417, 129] width 289 height 7
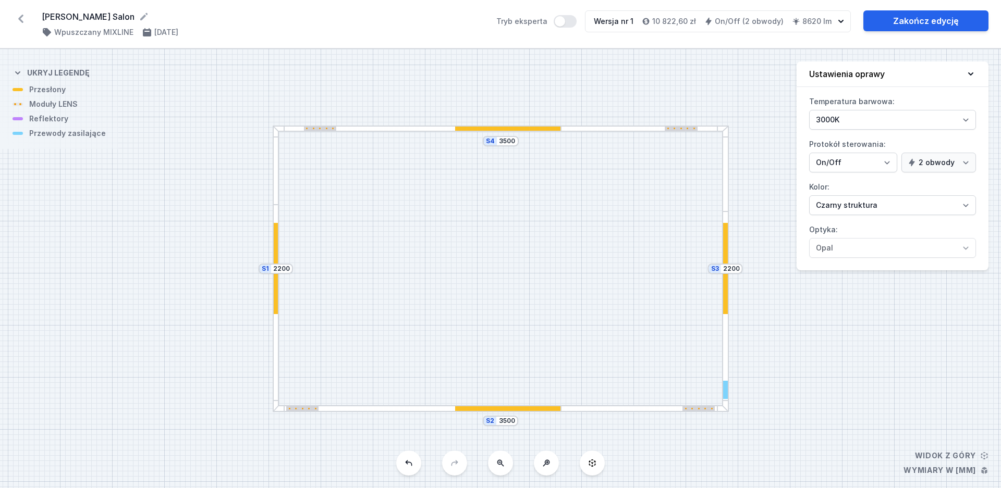
click at [356, 134] on div "S4 3500 S3 2200 S2 3500 S1 2200" at bounding box center [500, 268] width 1001 height 439
click at [361, 128] on div at bounding box center [417, 129] width 289 height 7
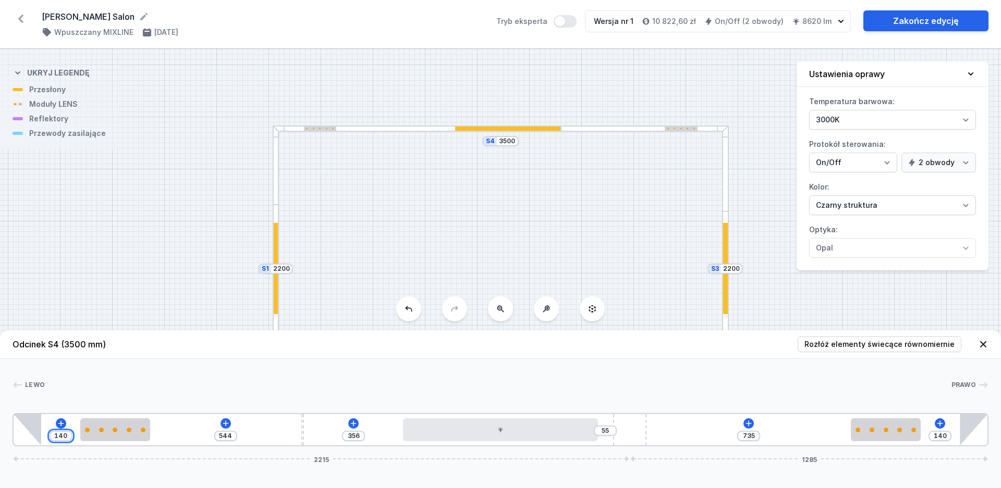
click at [63, 433] on input "140" at bounding box center [61, 436] width 17 height 8
drag, startPoint x: 67, startPoint y: 435, endPoint x: 54, endPoint y: 436, distance: 13.6
click at [54, 436] on input "140" at bounding box center [61, 436] width 17 height 8
type input "5"
type input "679"
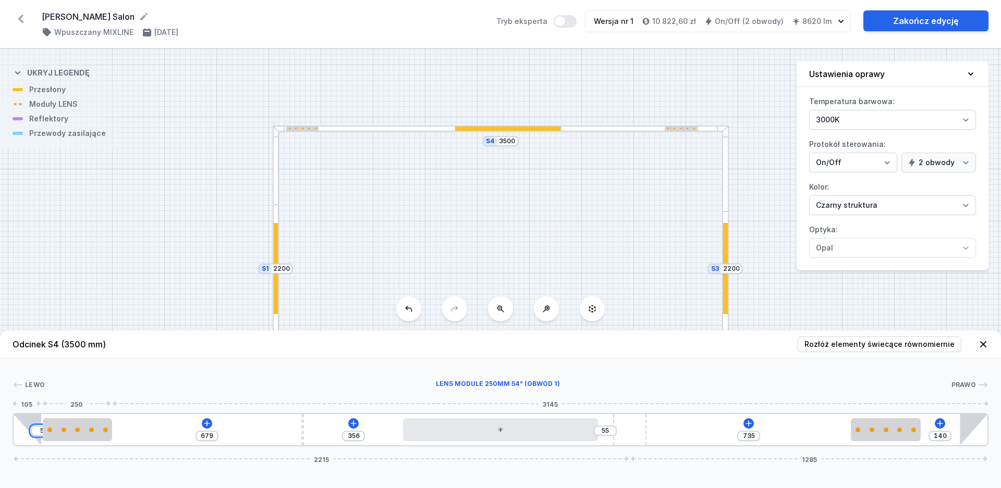
type input "50"
type input "634"
type input "5"
type input "679"
type input "53"
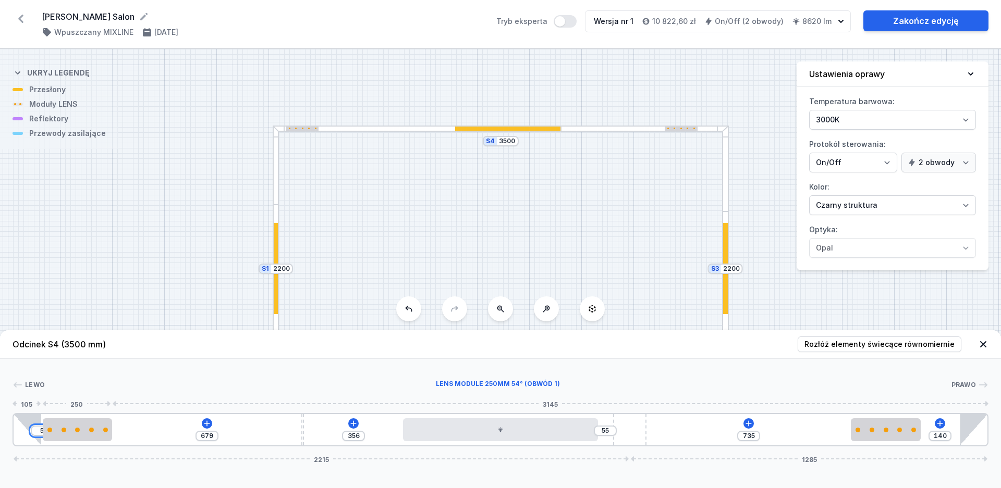
type input "631"
type input "530"
type input "154"
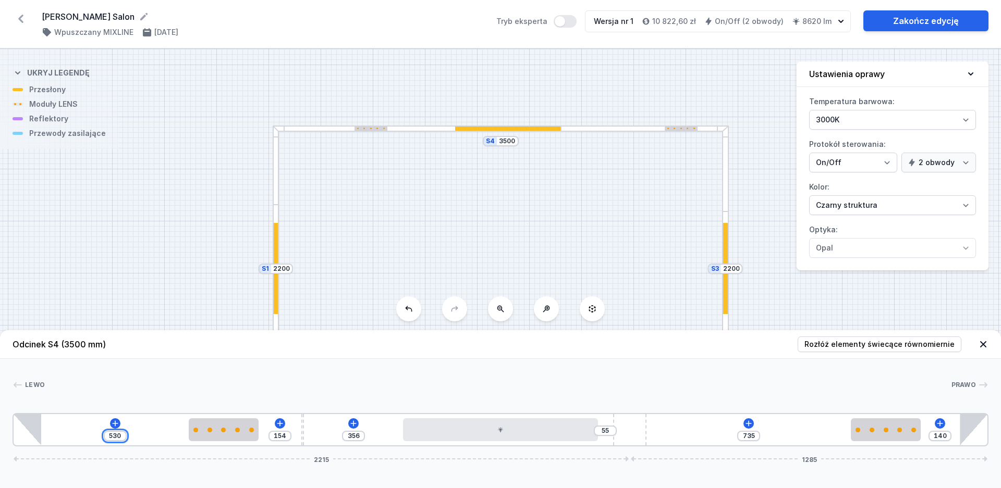
type input "53"
type input "631"
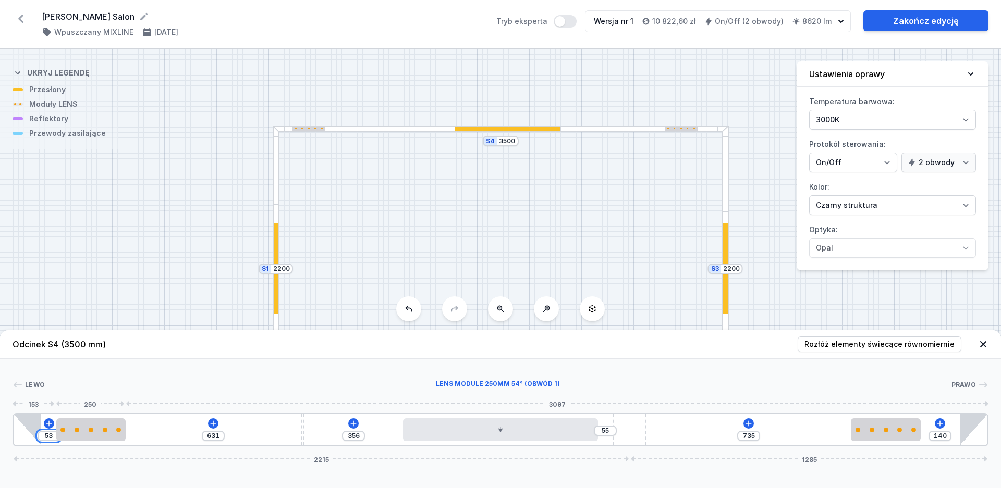
type input "5"
type input "679"
type input "52"
type input "632"
type input "5"
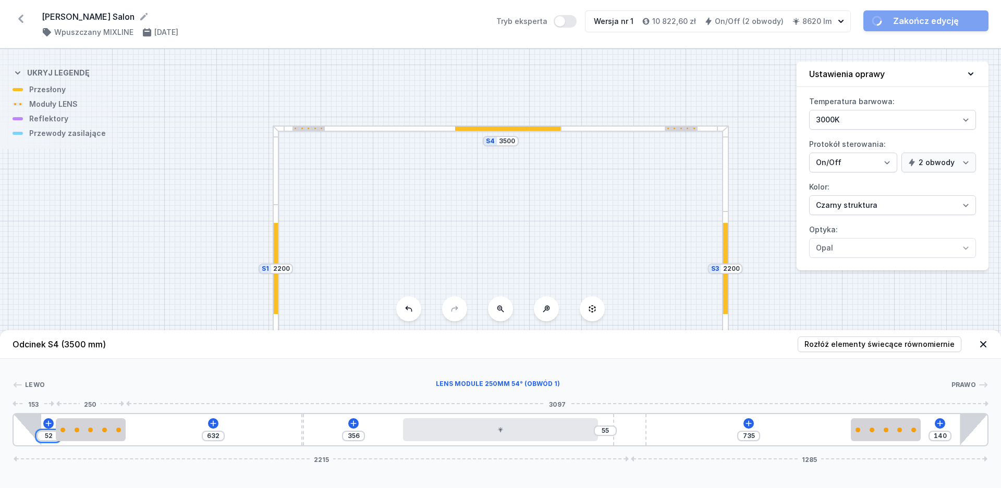
type input "679"
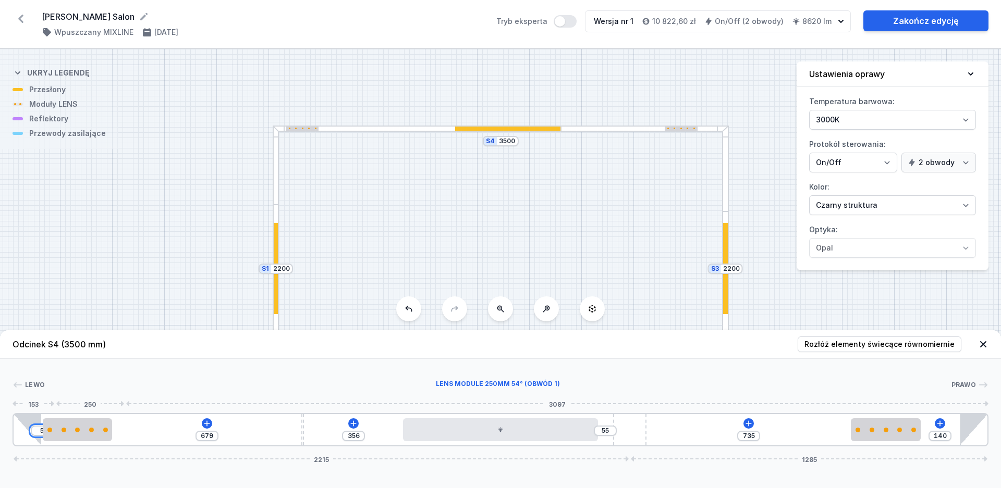
type input "53"
type input "631"
type input "530"
type input "934"
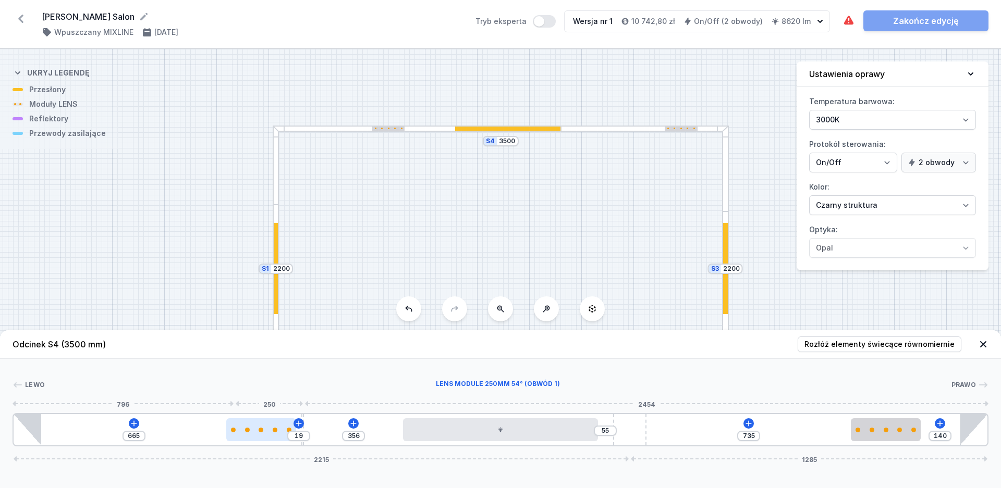
type input "34"
type input "650"
type input "41"
type input "643"
type input "45"
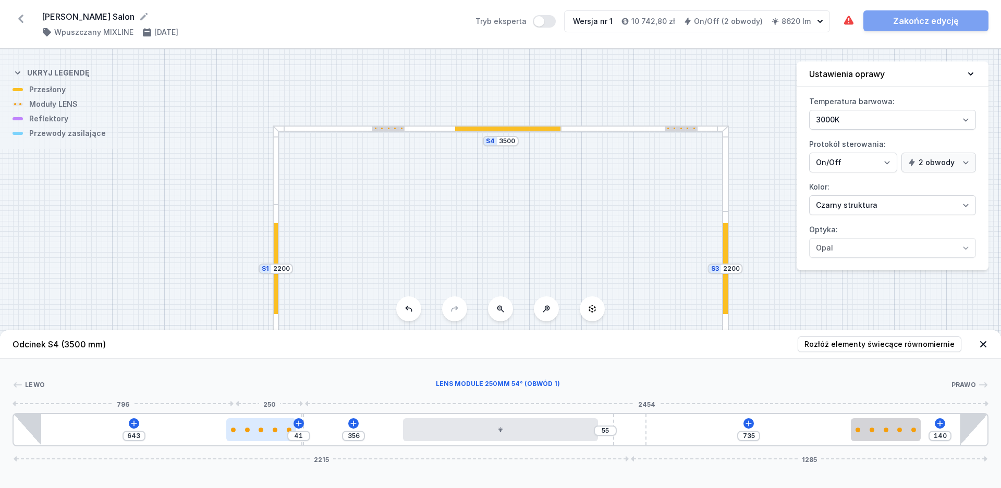
type input "639"
type input "58"
type input "626"
type input "74"
type input "610"
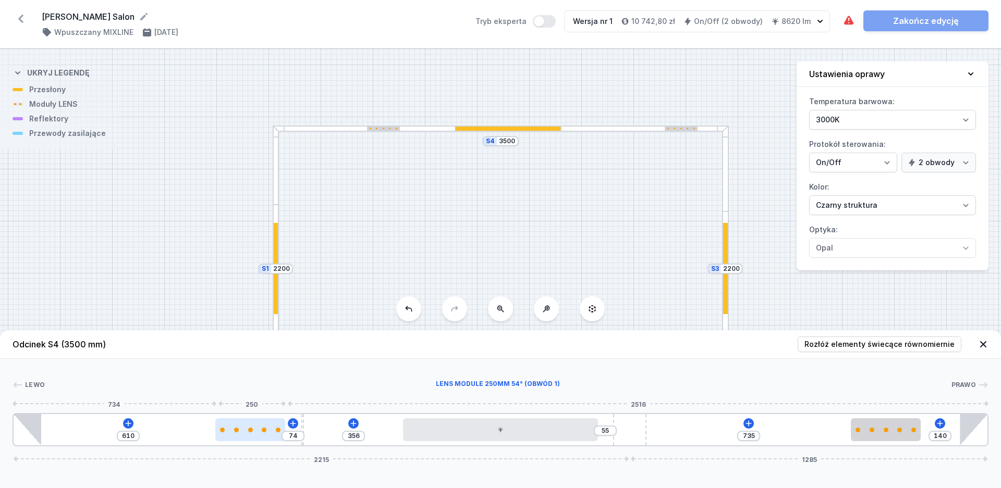
type input "90"
type input "594"
type input "103"
type input "581"
type input "127"
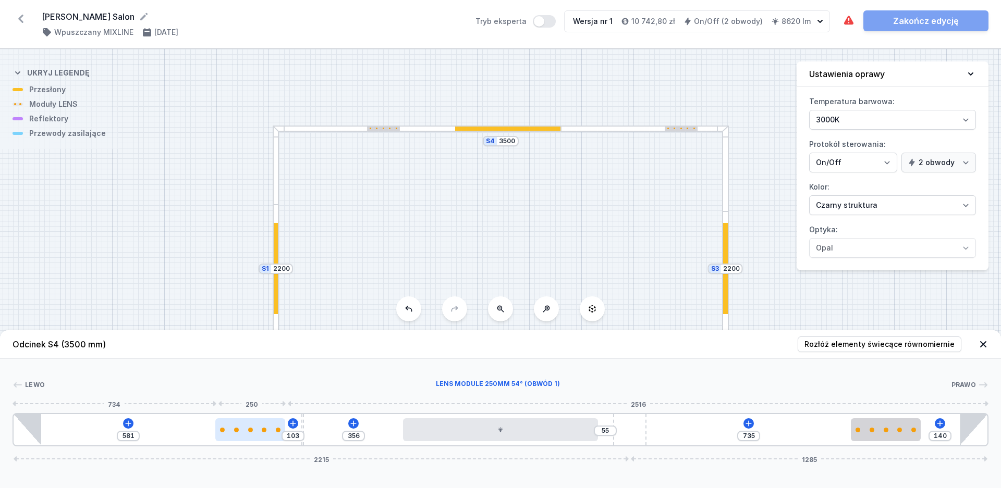
type input "557"
type input "149"
type input "535"
type input "191"
type input "493"
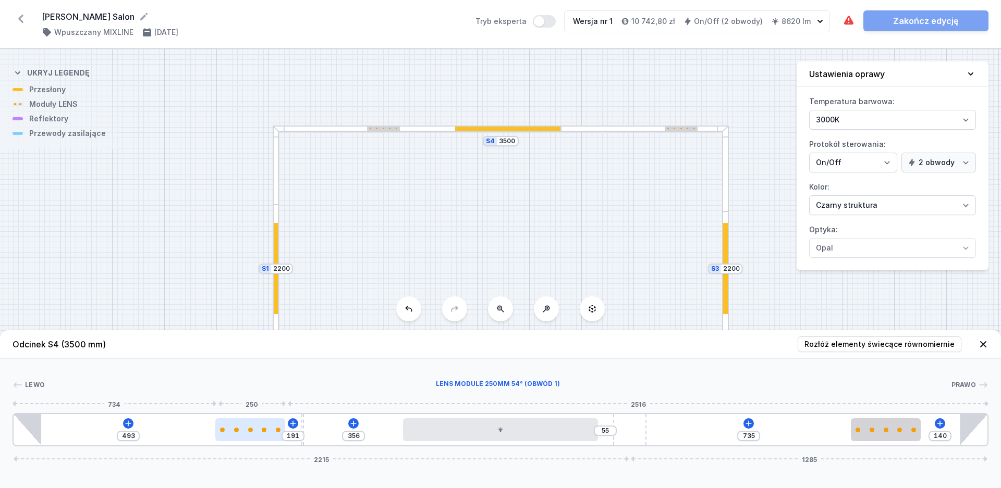
type input "207"
type input "477"
type input "251"
type input "433"
type input "273"
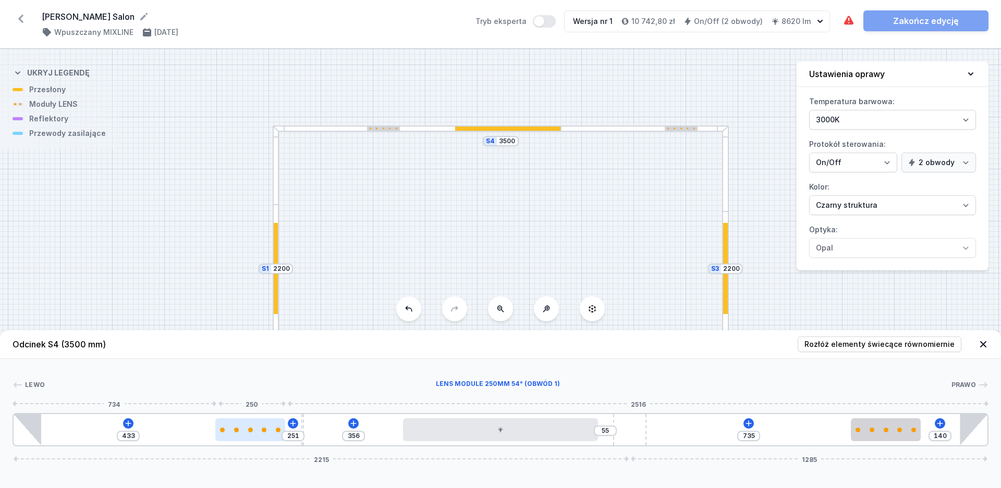
type input "411"
type input "302"
type input "382"
type input "332"
type input "352"
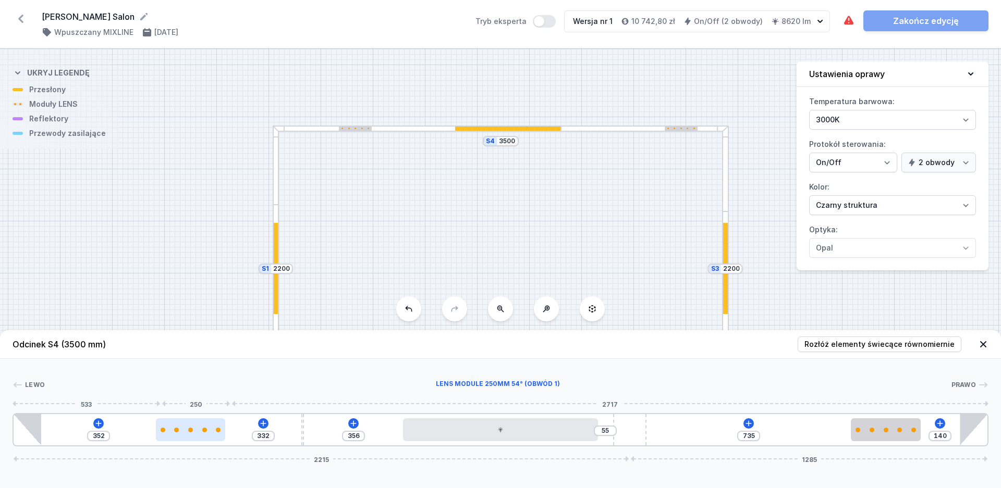
type input "363"
type input "321"
type input "407"
type input "277"
type input "445"
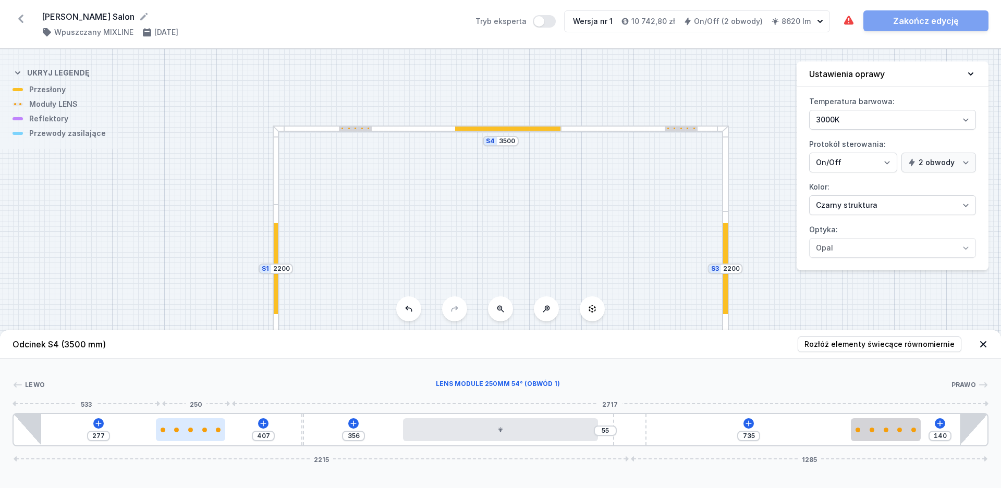
type input "239"
type input "516"
type input "168"
type input "551"
type input "133"
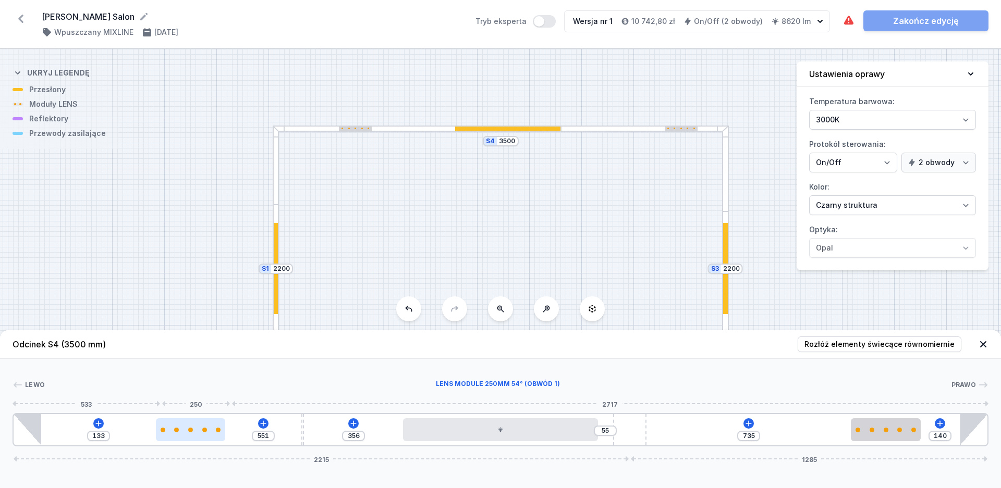
type input "564"
type input "120"
type input "573"
type input "111"
type input "575"
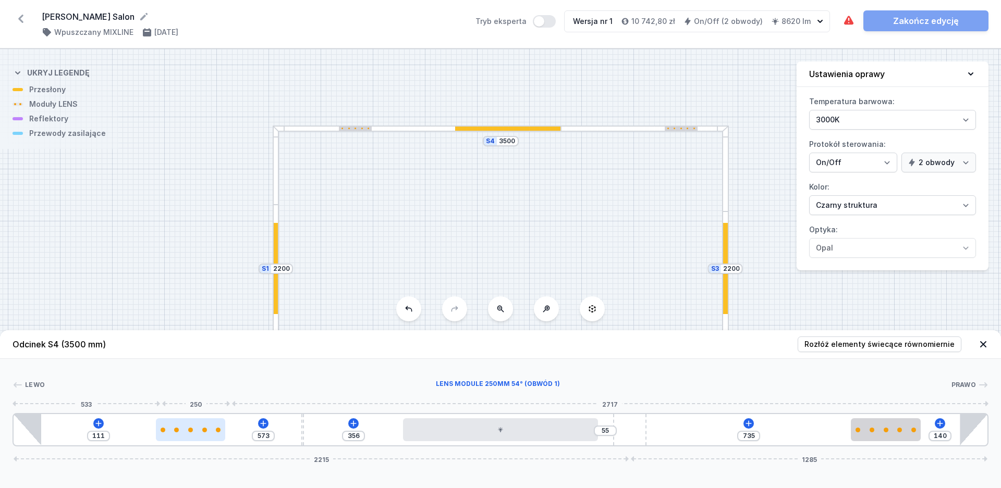
type input "109"
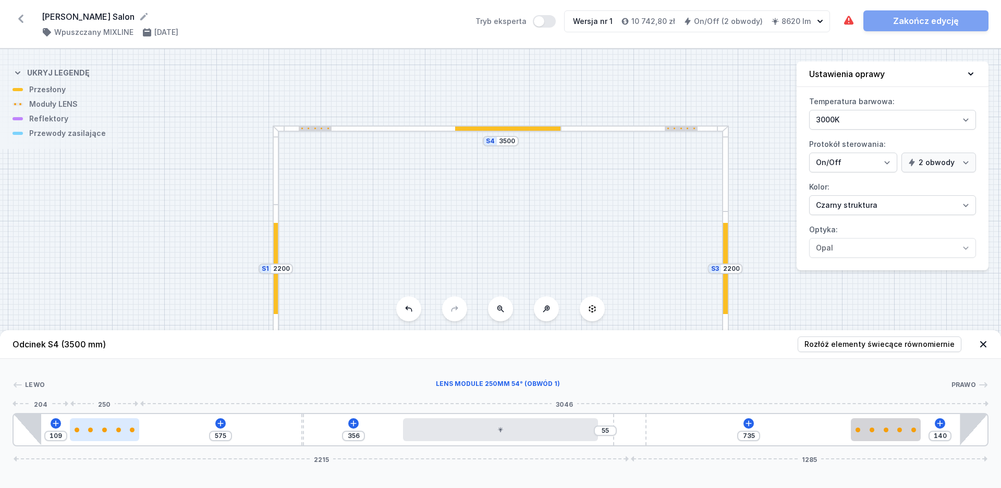
type input "582"
type input "102"
type input "586"
type input "98"
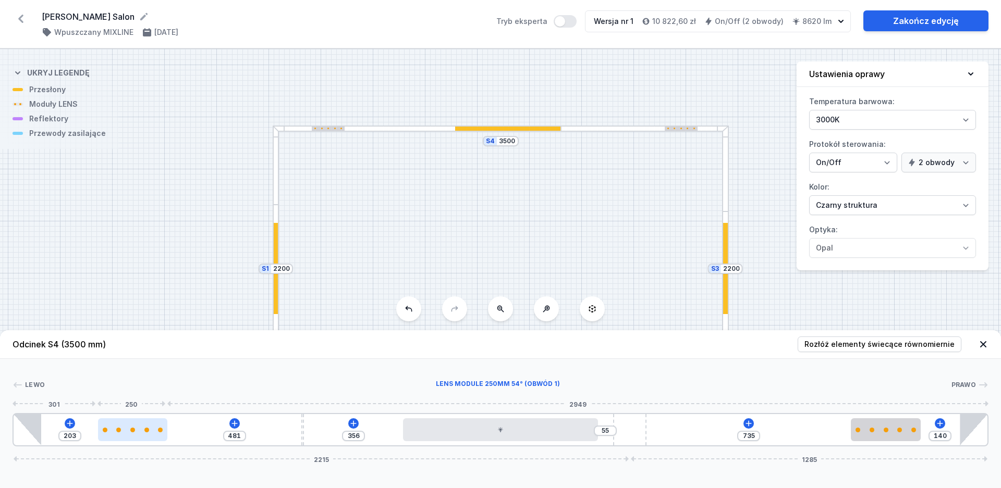
drag, startPoint x: 603, startPoint y: 436, endPoint x: 148, endPoint y: 430, distance: 455.0
click at [148, 430] on div at bounding box center [132, 429] width 69 height 23
drag, startPoint x: 125, startPoint y: 433, endPoint x: 114, endPoint y: 432, distance: 11.5
click at [114, 432] on div at bounding box center [129, 429] width 69 height 23
click at [69, 437] on input "195" at bounding box center [68, 436] width 17 height 8
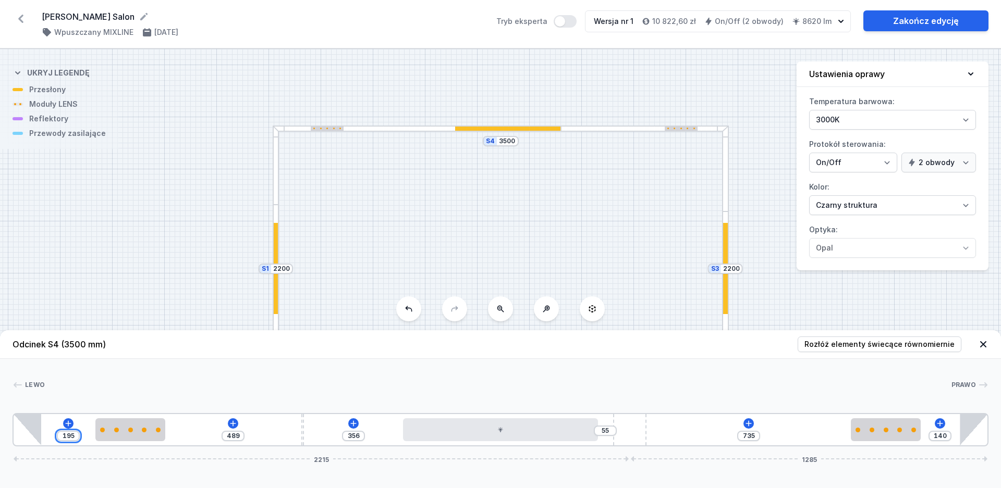
click at [67, 436] on input "195" at bounding box center [68, 436] width 17 height 8
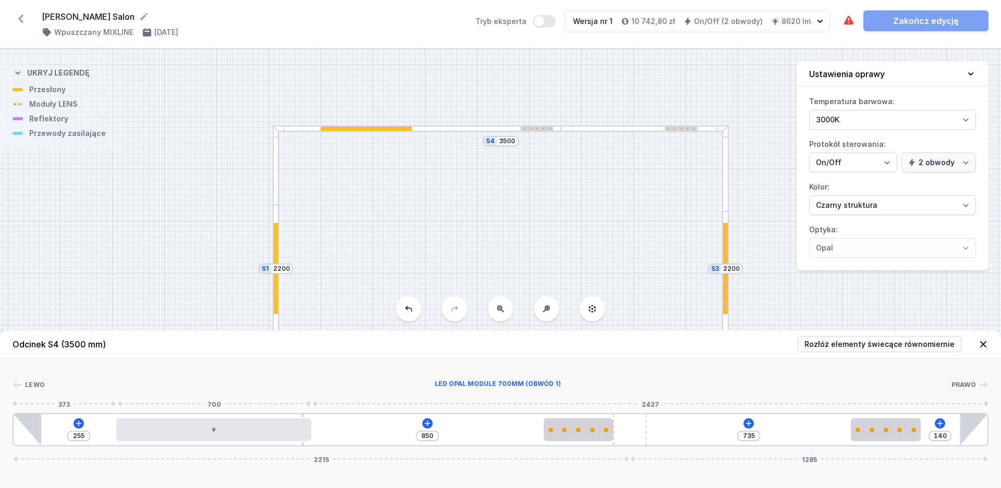
drag, startPoint x: 436, startPoint y: 434, endPoint x: 83, endPoint y: 438, distance: 352.8
click at [129, 437] on div at bounding box center [213, 429] width 195 height 23
click at [72, 438] on input "229" at bounding box center [73, 436] width 17 height 8
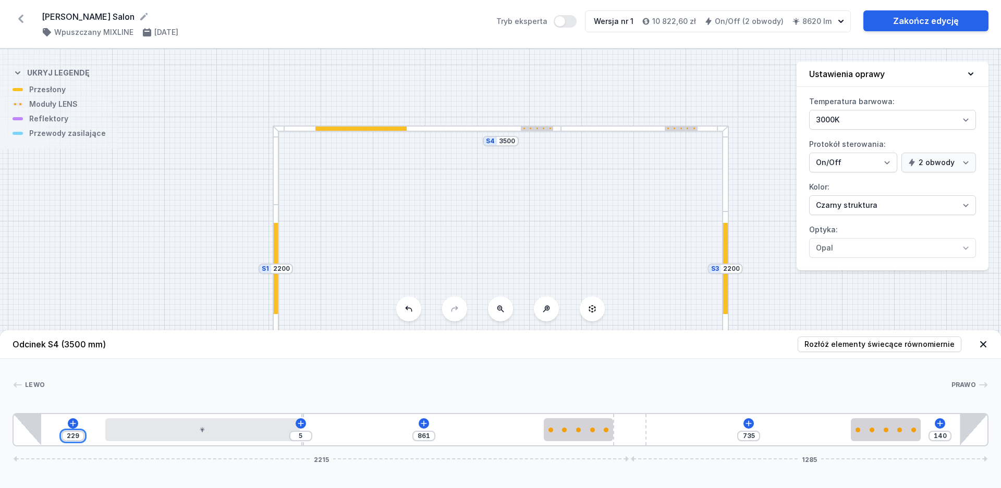
click at [73, 436] on input "229" at bounding box center [73, 436] width 17 height 8
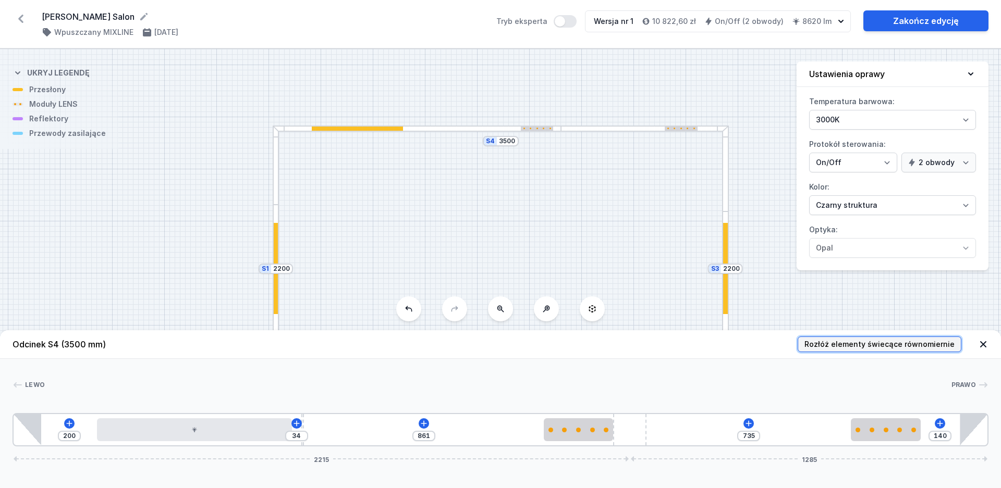
click at [894, 347] on span "Rozłóż elementy świecące równomiernie" at bounding box center [879, 344] width 150 height 10
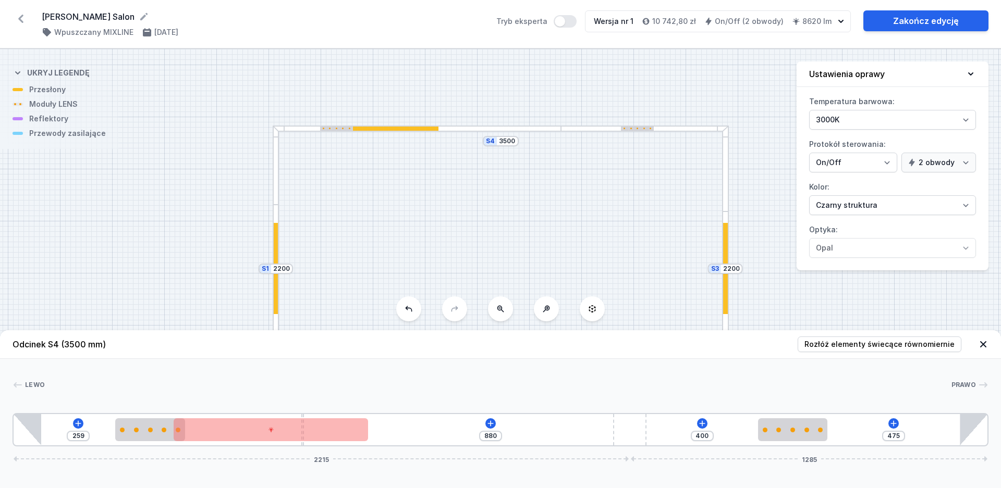
drag, startPoint x: 565, startPoint y: 429, endPoint x: 141, endPoint y: 443, distance: 423.9
click at [141, 443] on div "259 880 400 475 2215 1285" at bounding box center [501, 429] width 976 height 33
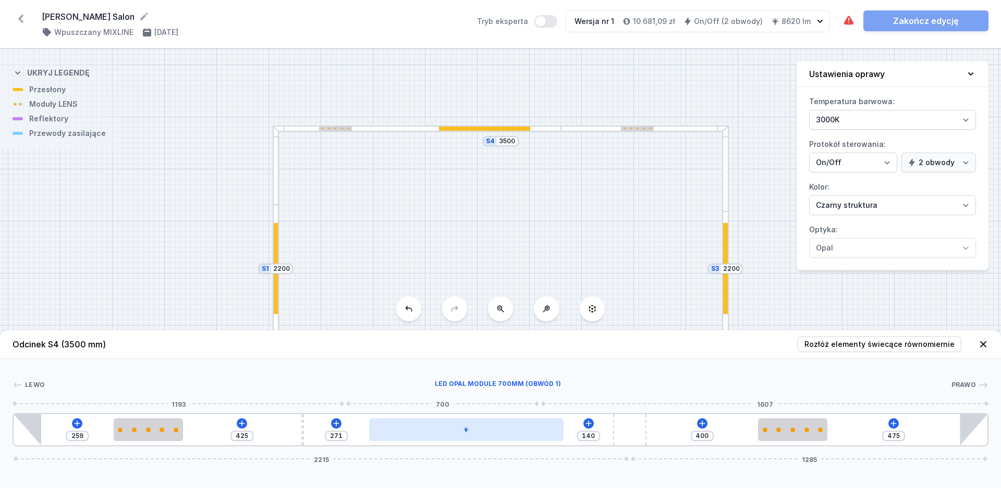
drag, startPoint x: 277, startPoint y: 433, endPoint x: 550, endPoint y: 425, distance: 273.2
click at [488, 438] on div at bounding box center [466, 429] width 195 height 23
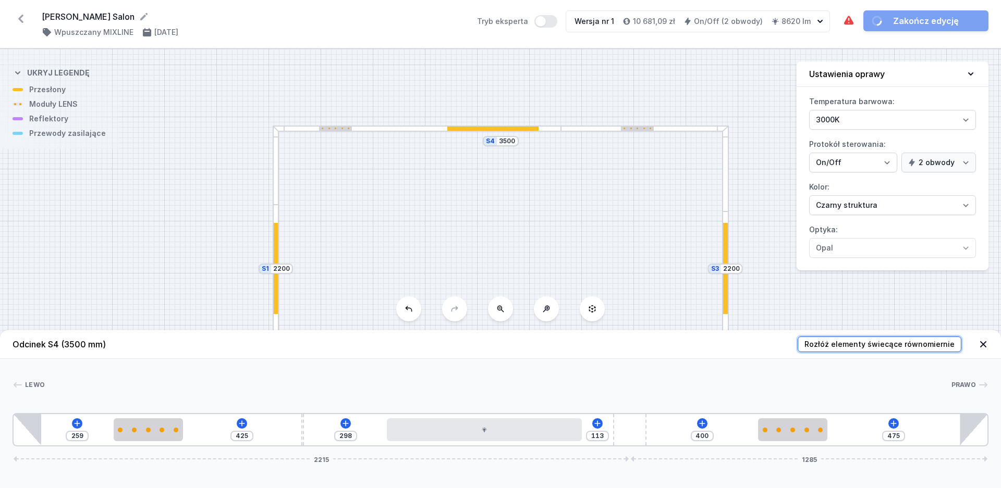
drag, startPoint x: 821, startPoint y: 342, endPoint x: 817, endPoint y: 356, distance: 14.5
click at [821, 342] on span "Rozłóż elementy świecące równomiernie" at bounding box center [879, 344] width 150 height 10
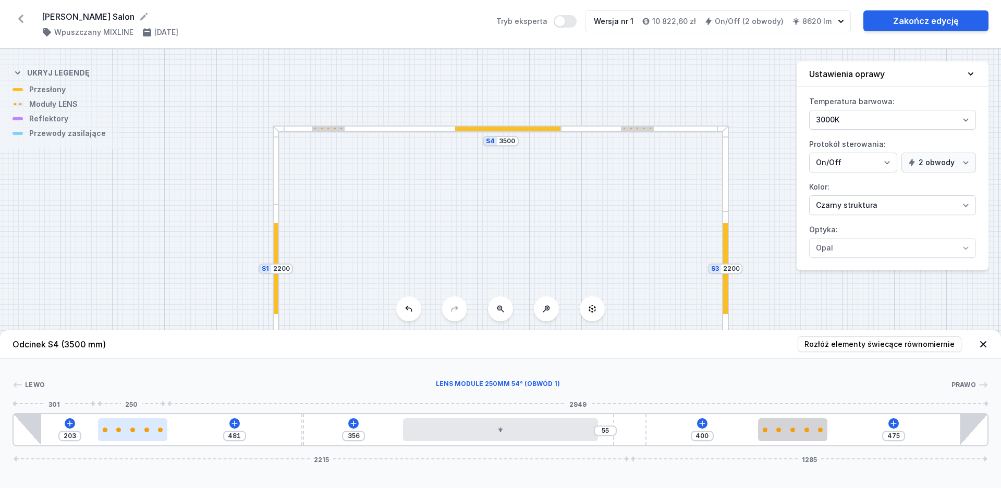
drag, startPoint x: 212, startPoint y: 426, endPoint x: 127, endPoint y: 437, distance: 85.7
click at [127, 437] on div at bounding box center [132, 429] width 69 height 23
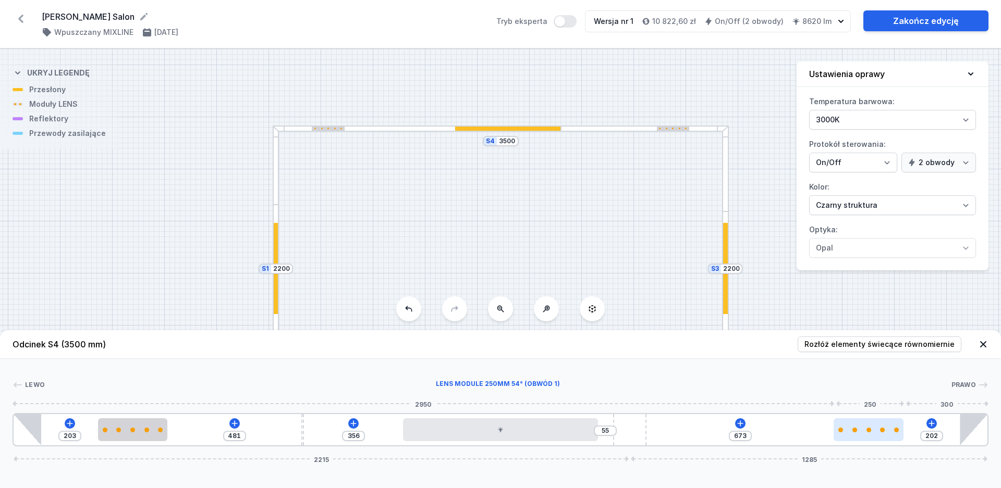
drag, startPoint x: 793, startPoint y: 430, endPoint x: 890, endPoint y: 434, distance: 97.0
click at [890, 434] on div at bounding box center [867, 429] width 69 height 23
drag, startPoint x: 888, startPoint y: 434, endPoint x: 917, endPoint y: 433, distance: 28.2
click at [919, 433] on div "203 481 356 55 707 168 2215 1285" at bounding box center [501, 429] width 976 height 33
drag, startPoint x: 884, startPoint y: 434, endPoint x: 896, endPoint y: 437, distance: 11.9
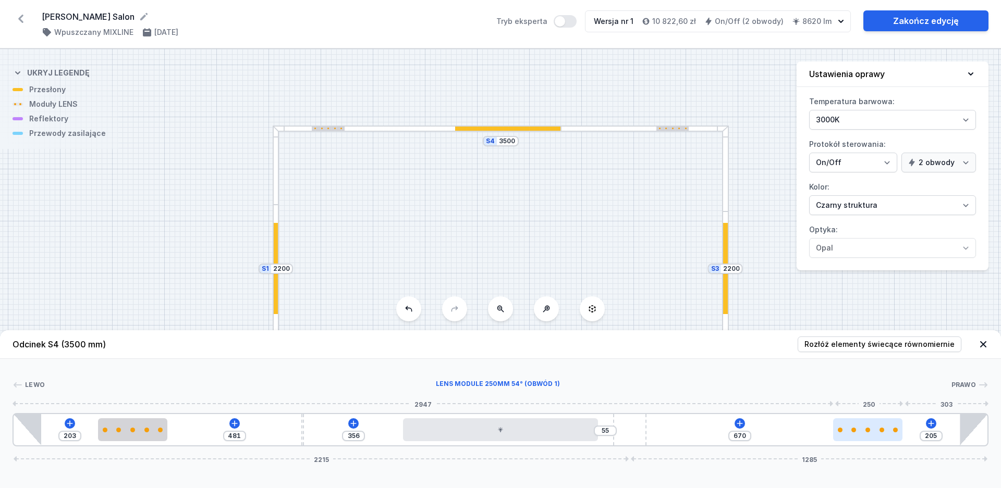
click at [896, 437] on div at bounding box center [867, 429] width 69 height 23
click at [154, 174] on div "S4 3500 S3 2200 S2 3500 S1 2200" at bounding box center [500, 268] width 1001 height 439
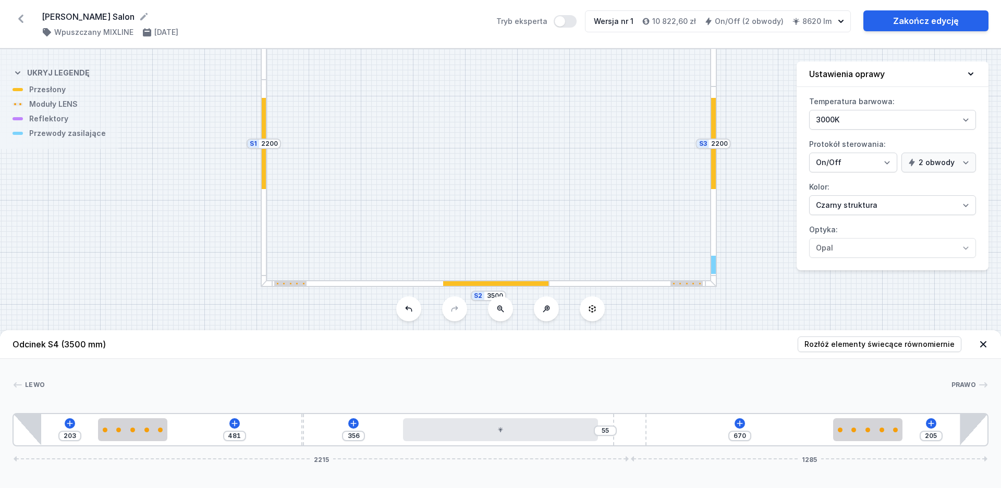
drag, startPoint x: 512, startPoint y: 260, endPoint x: 500, endPoint y: 136, distance: 124.1
click at [500, 136] on div "S4 3500 S3 2200 S2 3500 S1 2200" at bounding box center [500, 268] width 1001 height 439
click at [408, 285] on div at bounding box center [405, 283] width 289 height 7
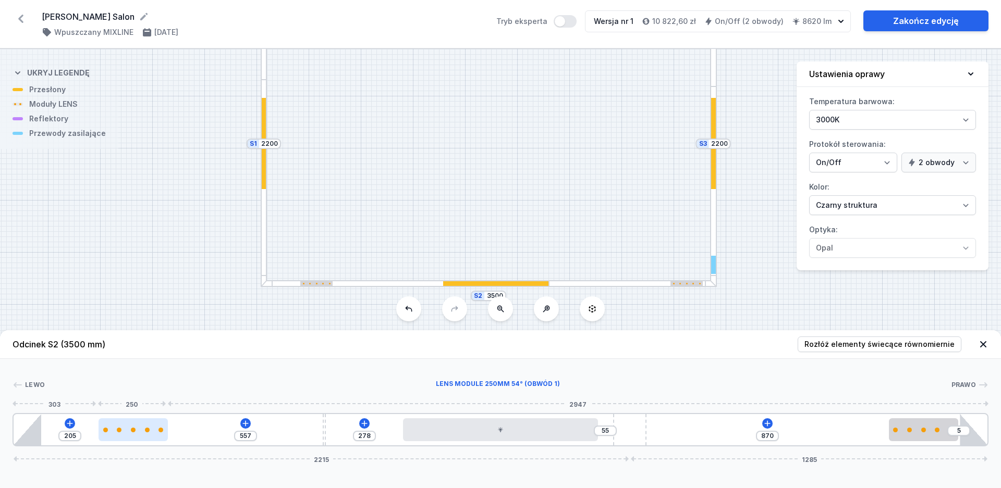
drag, startPoint x: 85, startPoint y: 434, endPoint x: 132, endPoint y: 439, distance: 46.7
click at [132, 439] on div at bounding box center [132, 429] width 69 height 23
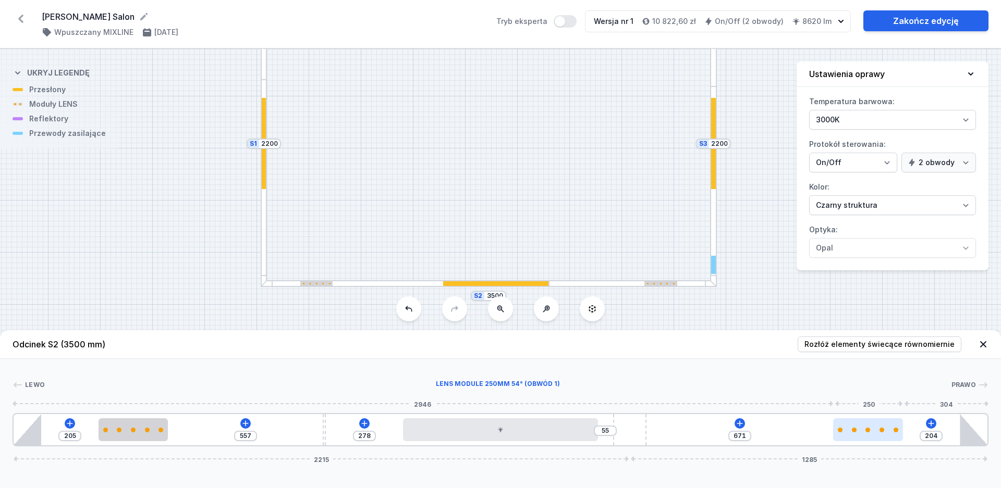
drag, startPoint x: 917, startPoint y: 436, endPoint x: 883, endPoint y: 440, distance: 34.1
click at [883, 439] on div at bounding box center [867, 429] width 69 height 23
drag, startPoint x: 879, startPoint y: 440, endPoint x: 870, endPoint y: 439, distance: 8.5
click at [870, 439] on div at bounding box center [841, 429] width 69 height 23
drag, startPoint x: 846, startPoint y: 436, endPoint x: 879, endPoint y: 439, distance: 32.9
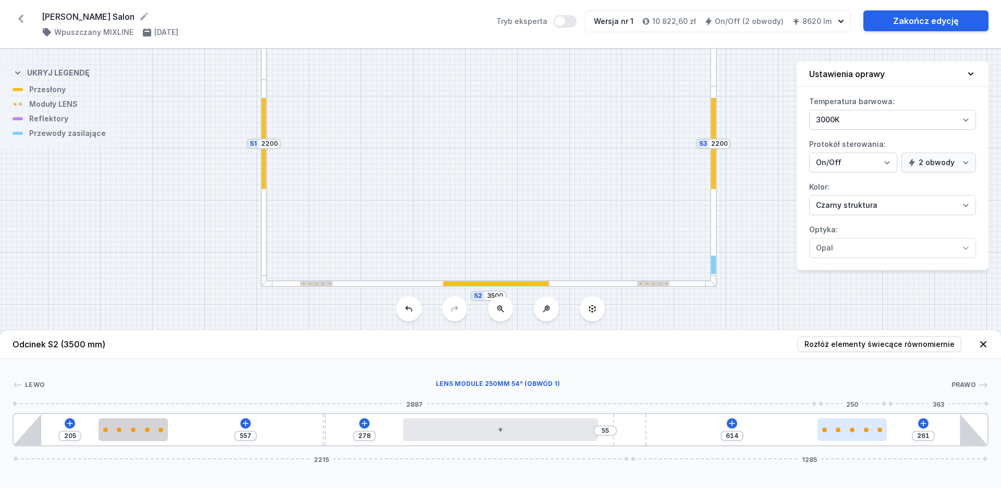
click at [879, 439] on div at bounding box center [851, 429] width 69 height 23
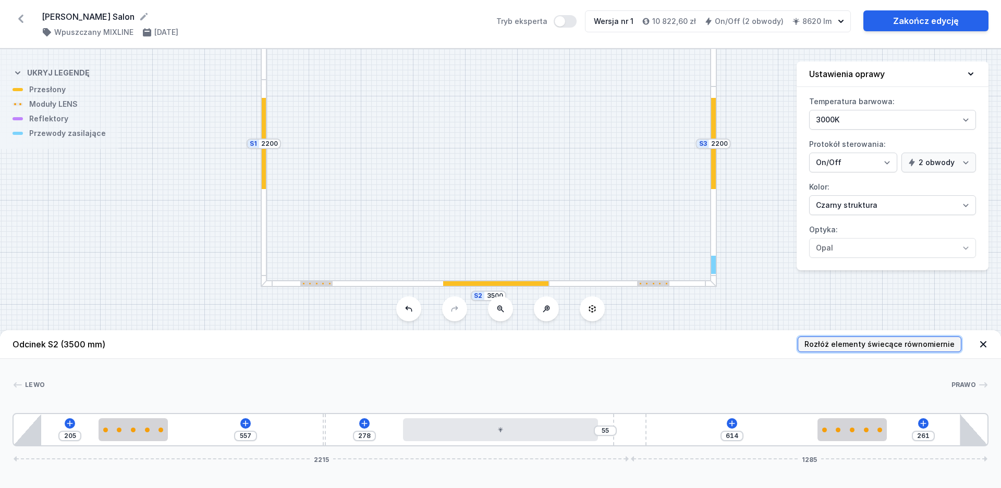
click at [932, 344] on span "Rozłóż elementy świecące równomiernie" at bounding box center [879, 344] width 150 height 10
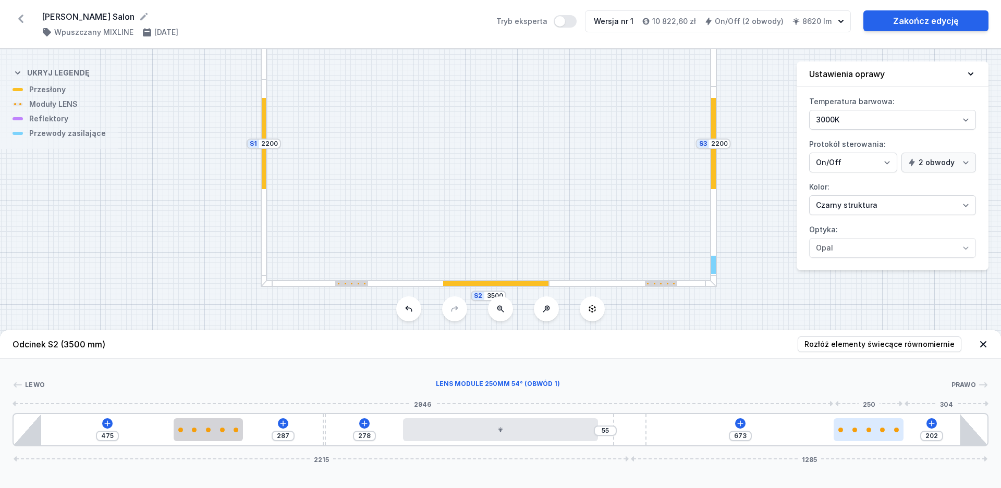
drag, startPoint x: 800, startPoint y: 438, endPoint x: 887, endPoint y: 438, distance: 86.5
click at [887, 438] on div at bounding box center [867, 429] width 69 height 23
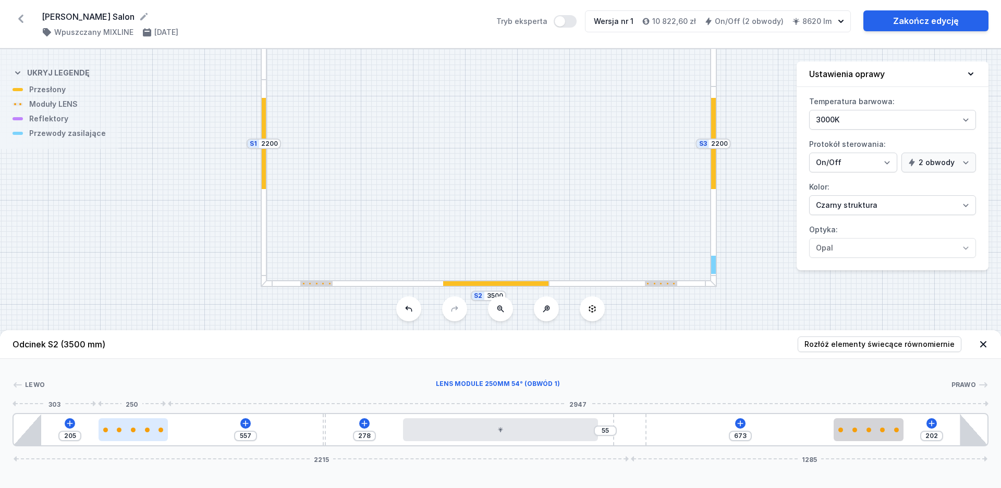
drag, startPoint x: 217, startPoint y: 433, endPoint x: 132, endPoint y: 437, distance: 84.6
click at [132, 437] on div at bounding box center [132, 429] width 69 height 23
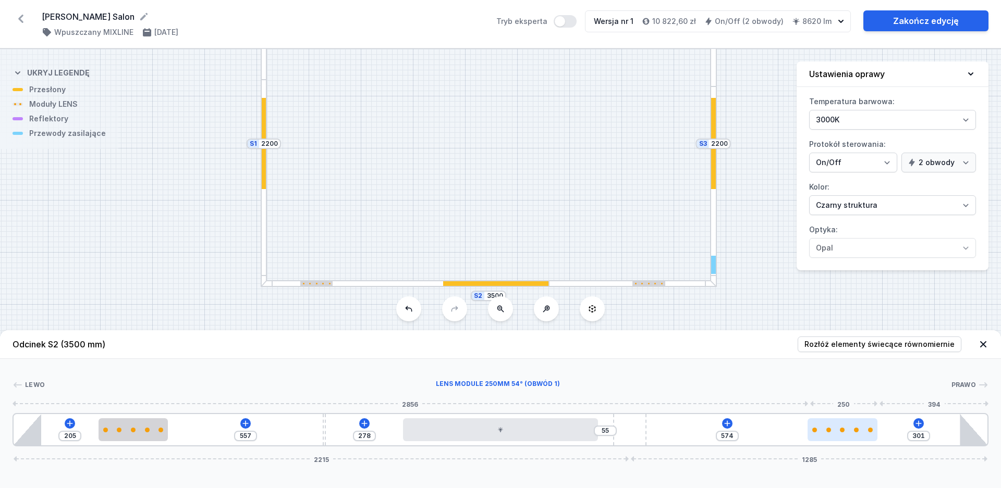
drag, startPoint x: 865, startPoint y: 438, endPoint x: 858, endPoint y: 439, distance: 7.4
click at [858, 439] on div at bounding box center [841, 429] width 69 height 23
drag, startPoint x: 860, startPoint y: 436, endPoint x: 884, endPoint y: 435, distance: 24.0
click at [884, 435] on div "205 557 278 55 587 288 2215 1285" at bounding box center [501, 429] width 976 height 33
drag, startPoint x: 855, startPoint y: 433, endPoint x: 900, endPoint y: 433, distance: 44.8
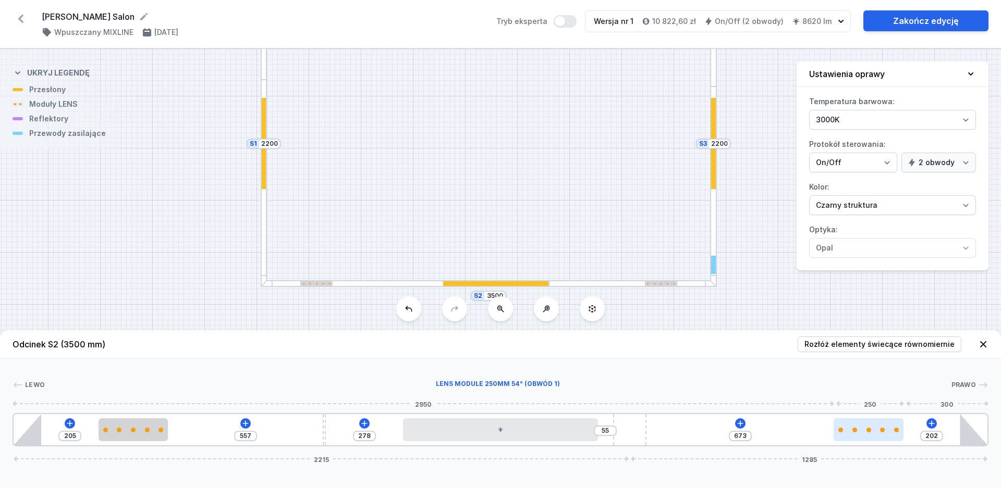
click at [900, 433] on div at bounding box center [867, 429] width 69 height 23
click at [853, 378] on div "[PERSON_NAME] 1 2 1 3 4 1 5 2 1 1 205 557 278 55 673 202 2215 1285 305 250 845 …" at bounding box center [500, 403] width 1001 height 88
drag, startPoint x: 865, startPoint y: 423, endPoint x: 885, endPoint y: 428, distance: 20.9
click at [885, 428] on div at bounding box center [867, 429] width 69 height 23
drag, startPoint x: 147, startPoint y: 430, endPoint x: 138, endPoint y: 432, distance: 10.0
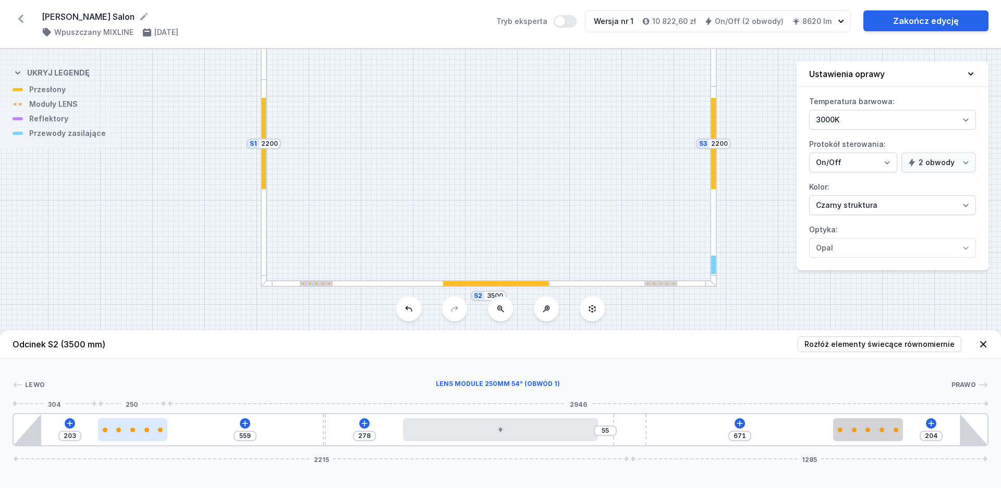
click at [138, 432] on div at bounding box center [132, 430] width 69 height 5
click at [149, 384] on div at bounding box center [498, 385] width 906 height 10
click at [970, 74] on icon at bounding box center [970, 73] width 5 height 3
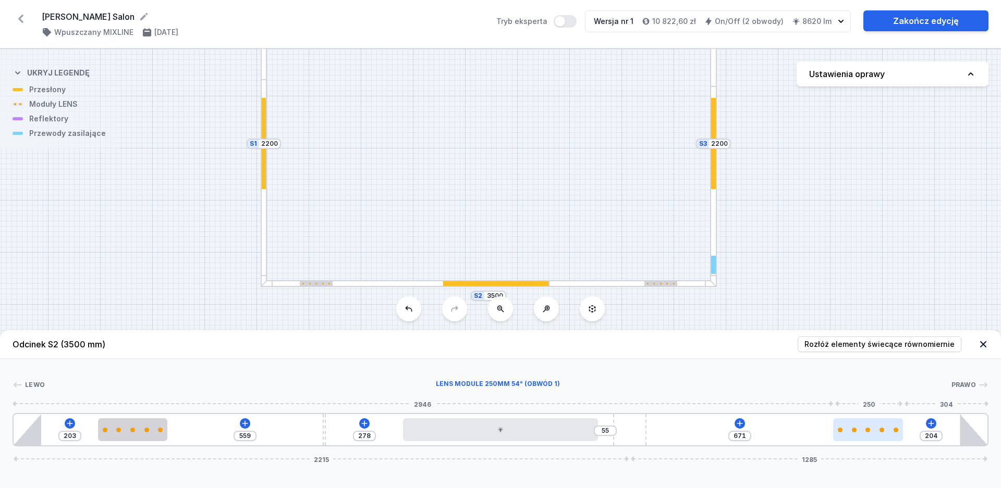
click at [852, 428] on div at bounding box center [867, 430] width 69 height 5
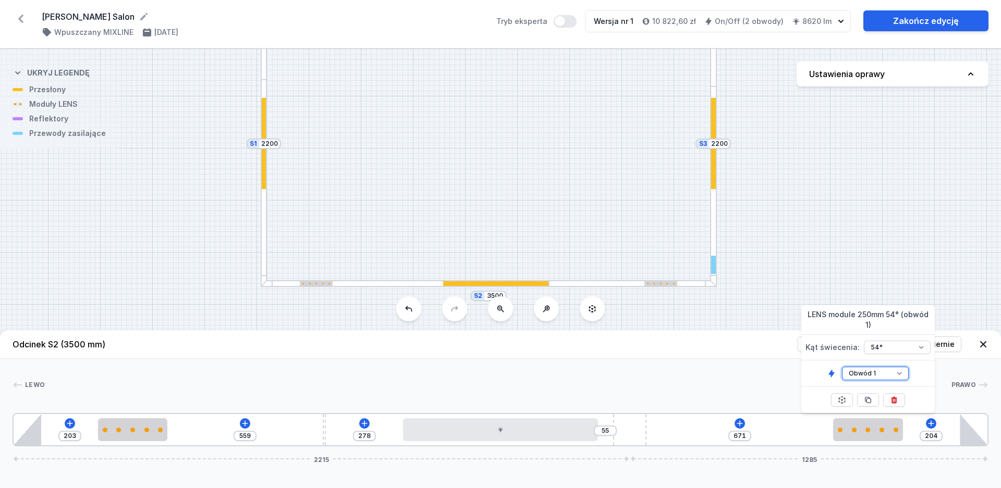
click at [842, 367] on select "Obwód 1 Obwód 2" at bounding box center [875, 374] width 67 height 14
click option "Obwód 2" at bounding box center [0, 0] width 0 height 0
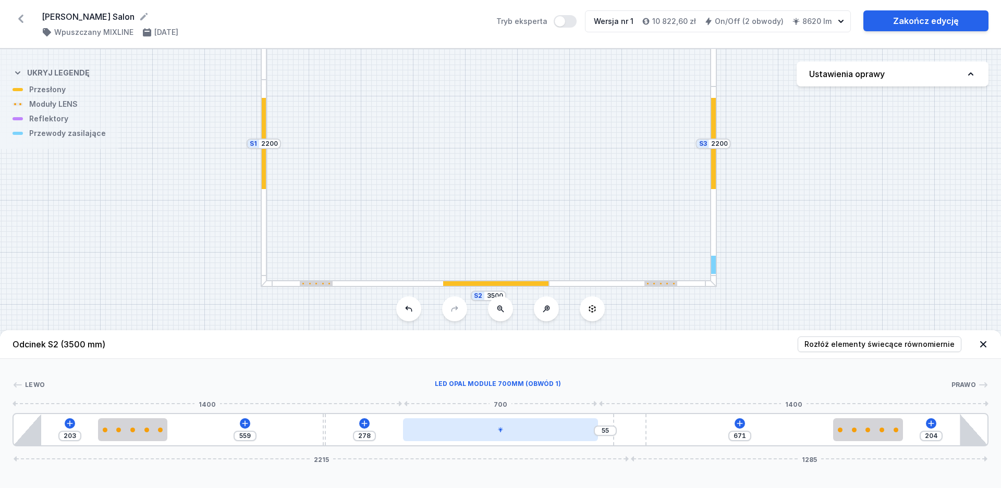
click at [546, 433] on div at bounding box center [500, 429] width 195 height 23
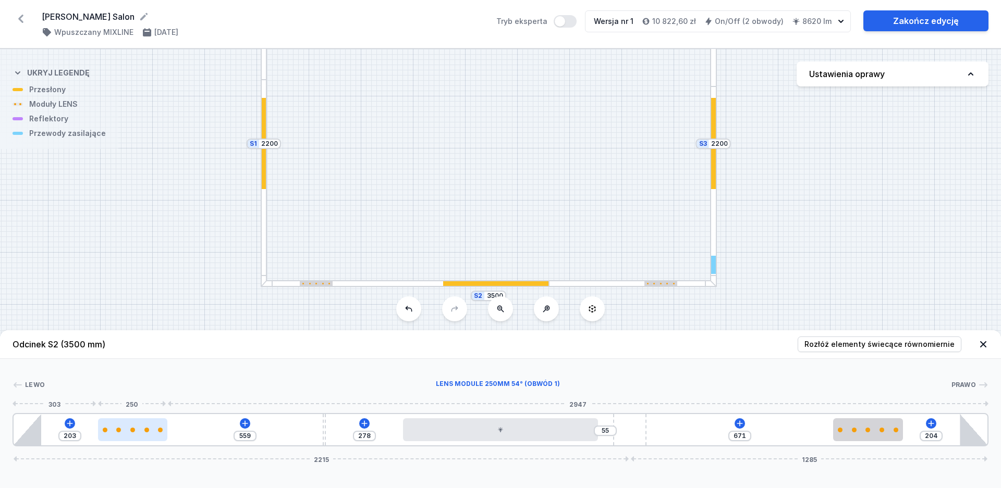
click at [157, 435] on div at bounding box center [132, 429] width 69 height 23
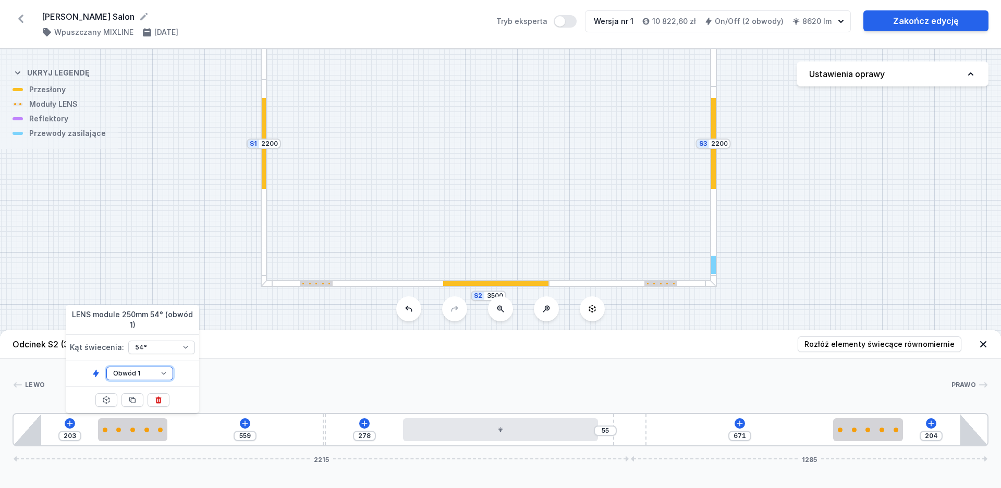
click at [106, 367] on select "Obwód 1 Obwód 2" at bounding box center [139, 374] width 67 height 14
click option "Obwód 2" at bounding box center [0, 0] width 0 height 0
click at [299, 388] on div at bounding box center [498, 385] width 906 height 10
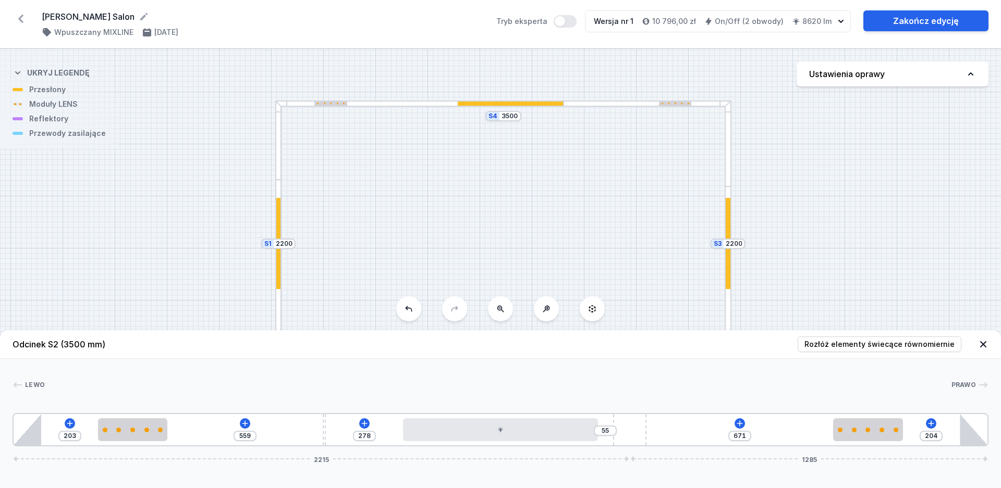
drag, startPoint x: 181, startPoint y: 137, endPoint x: 199, endPoint y: 244, distance: 108.3
click at [197, 253] on div "S4 3500 S3 2200 S2 3500 S1 2200" at bounding box center [500, 268] width 1001 height 439
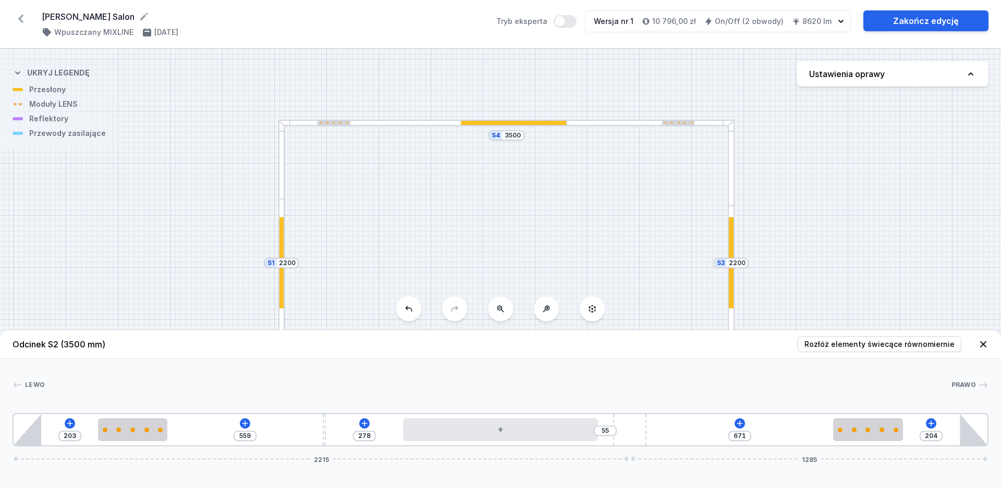
click at [336, 124] on div at bounding box center [333, 123] width 33 height 5
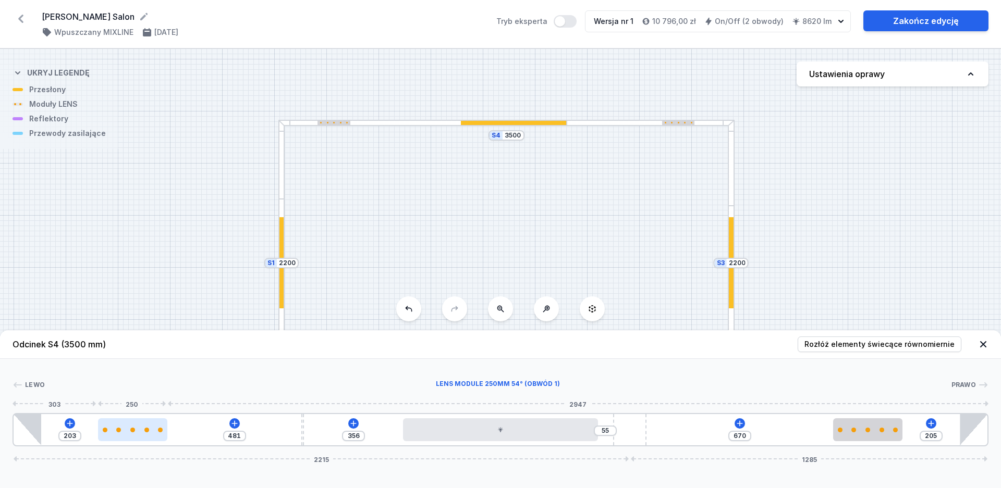
click at [149, 436] on div at bounding box center [132, 429] width 69 height 23
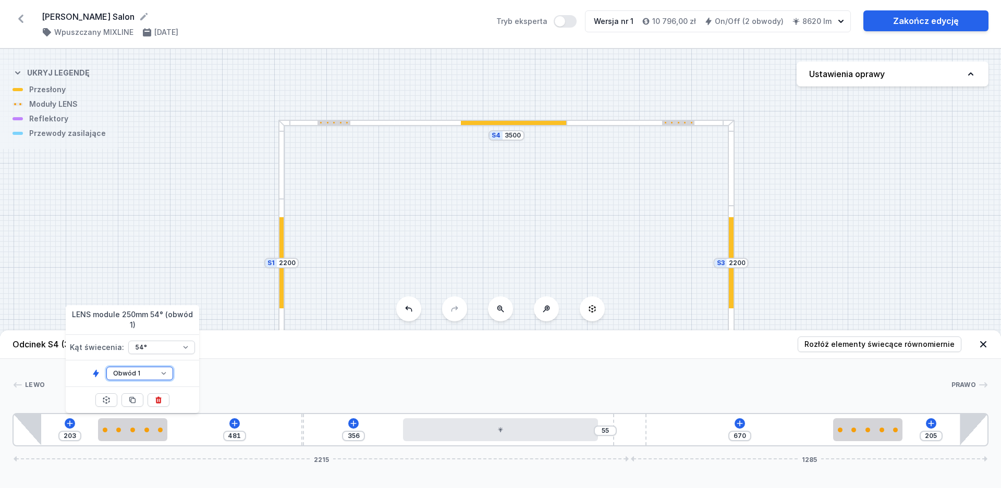
click at [106, 367] on select "Obwód 1 Obwód 2" at bounding box center [139, 374] width 67 height 14
click option "Obwód 2" at bounding box center [0, 0] width 0 height 0
click at [676, 122] on div at bounding box center [678, 123] width 33 height 5
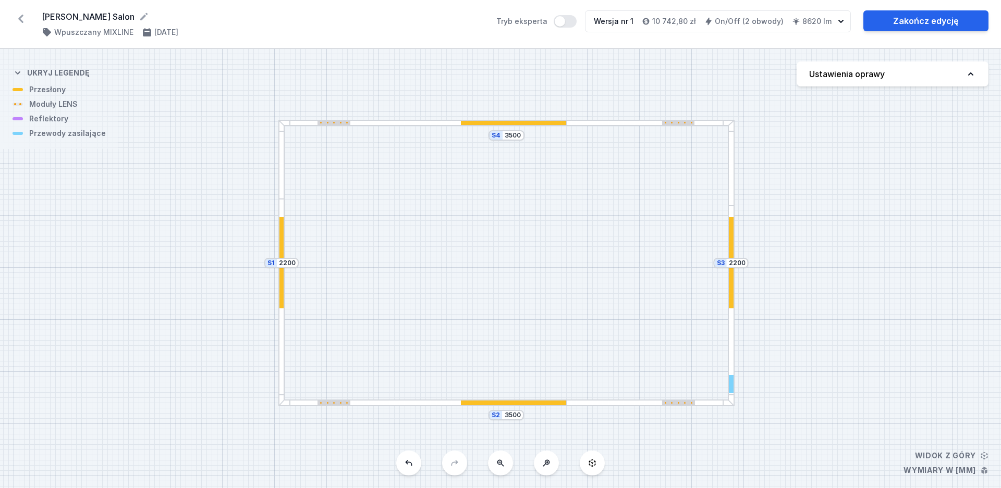
click at [682, 122] on div at bounding box center [678, 123] width 33 height 5
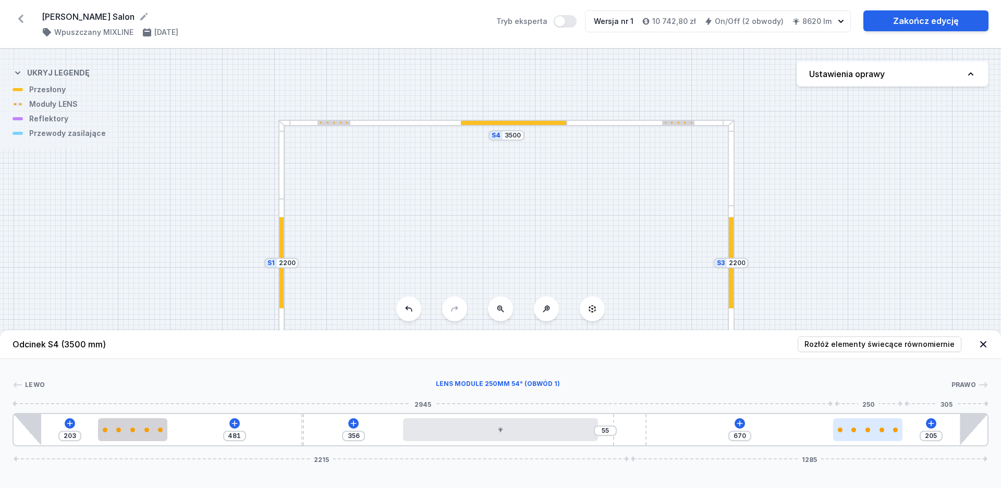
click at [872, 431] on div at bounding box center [867, 430] width 69 height 5
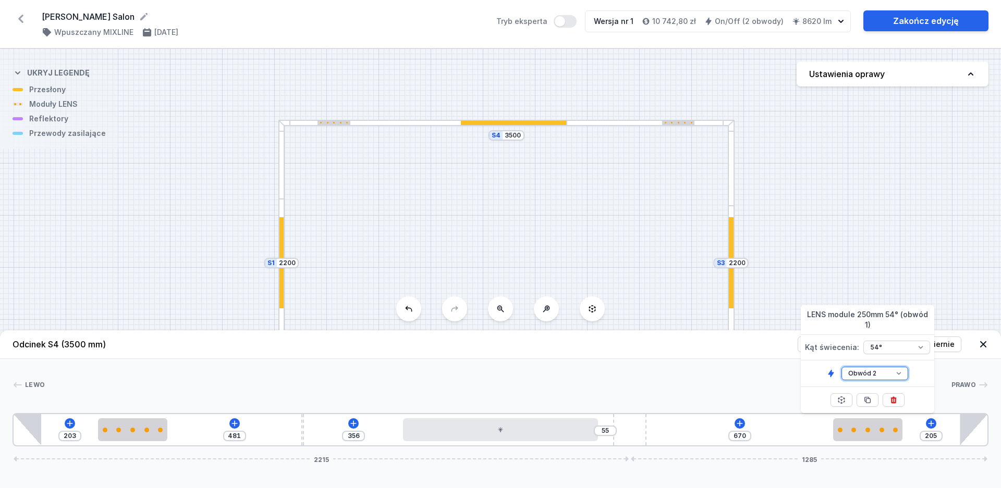
click option "Obwód 2" at bounding box center [0, 0] width 0 height 0
click at [540, 442] on div "203 481 356 55 670 205 2215 1285" at bounding box center [501, 429] width 976 height 33
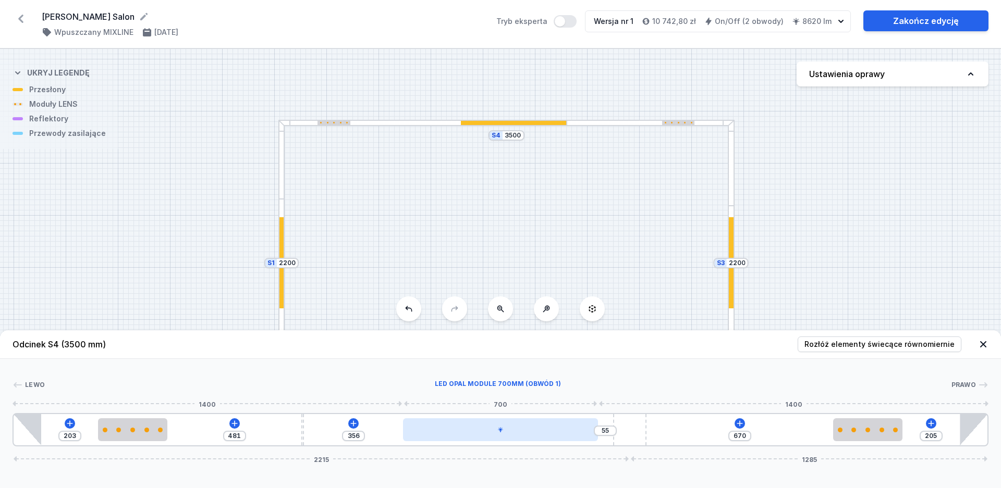
click at [544, 436] on div at bounding box center [500, 429] width 195 height 23
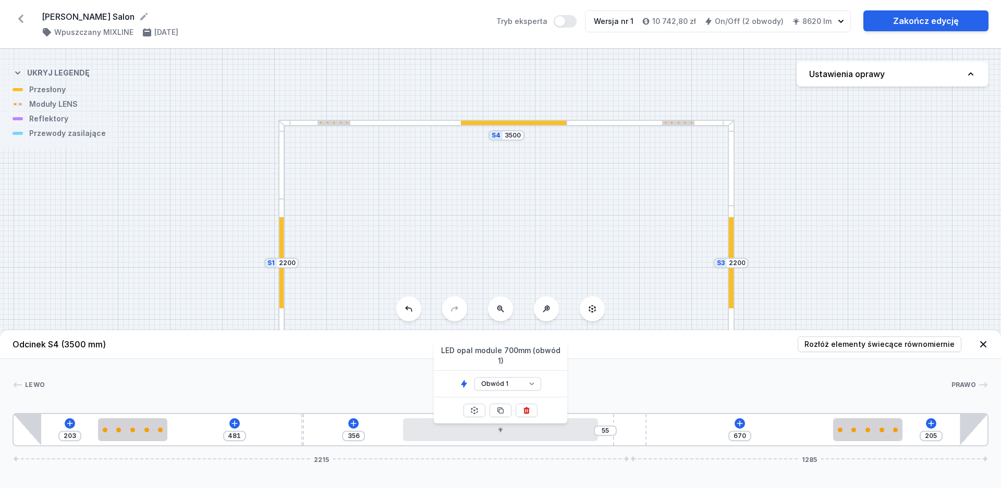
click at [278, 286] on div at bounding box center [281, 302] width 7 height 207
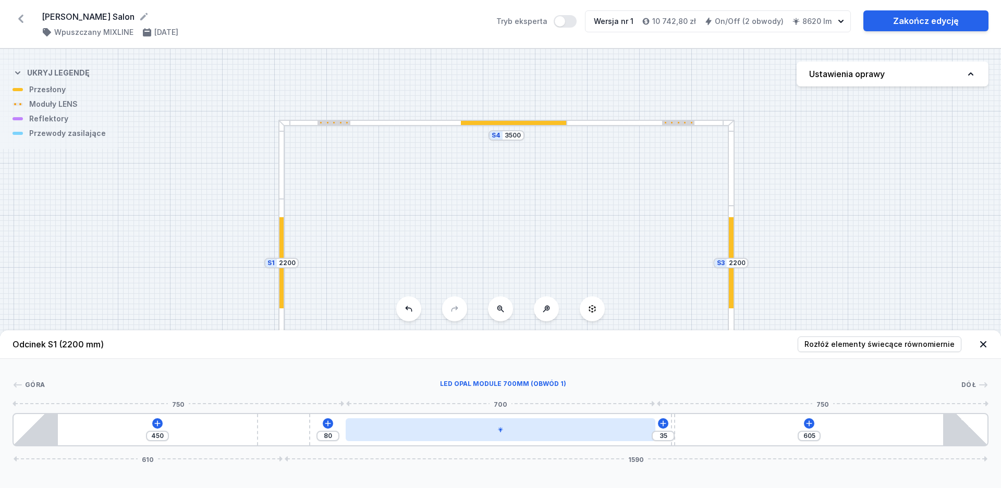
click at [419, 429] on div at bounding box center [500, 429] width 310 height 23
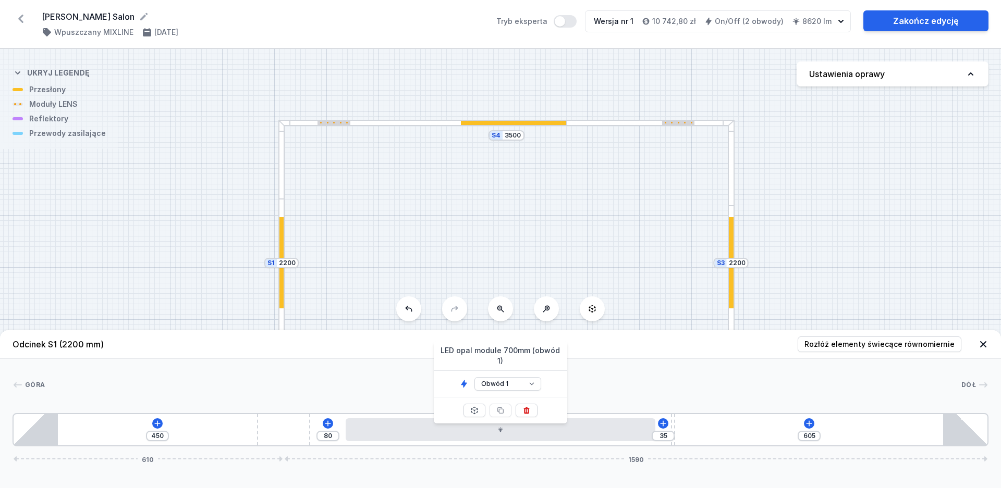
click at [731, 272] on div at bounding box center [731, 262] width 5 height 91
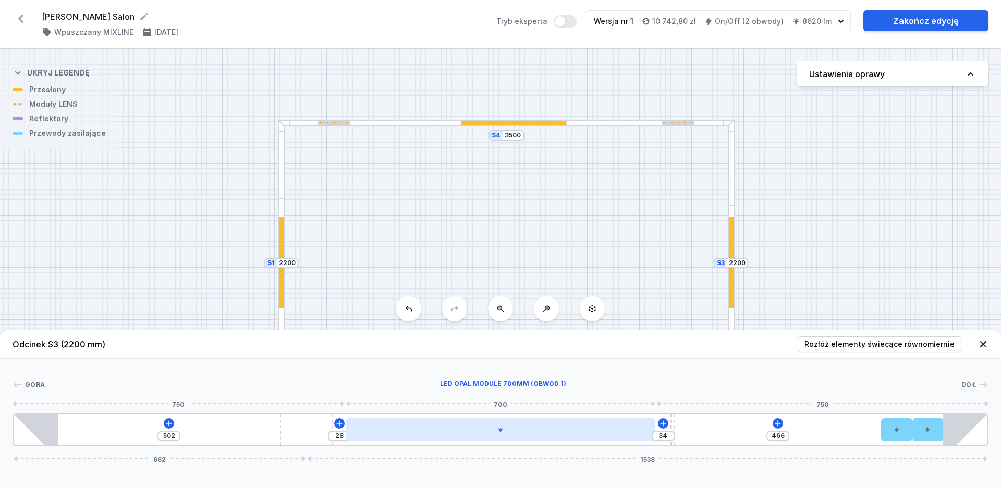
click at [555, 431] on div at bounding box center [500, 429] width 310 height 23
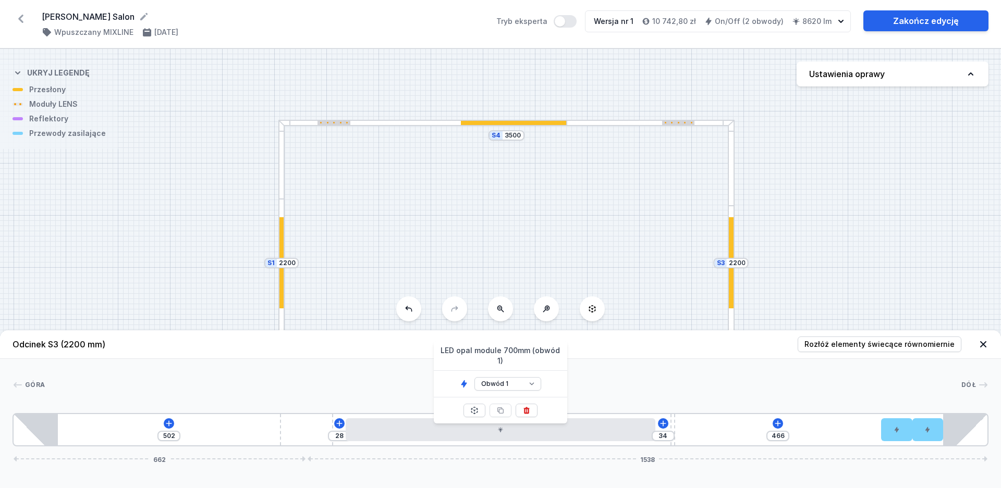
click at [926, 267] on div "S4 3500 S3 2200 S2 3500 S1 2200" at bounding box center [500, 268] width 1001 height 439
click at [208, 303] on div "S4 3500 S3 2200 S2 3500 S1 2200" at bounding box center [500, 268] width 1001 height 439
click at [224, 284] on div "S4 3500 S3 2200 S2 3500 S1 2200" at bounding box center [500, 268] width 1001 height 439
click at [372, 232] on div "S4 3500 S3 2200 S2 3500 S1 2200" at bounding box center [500, 268] width 1001 height 439
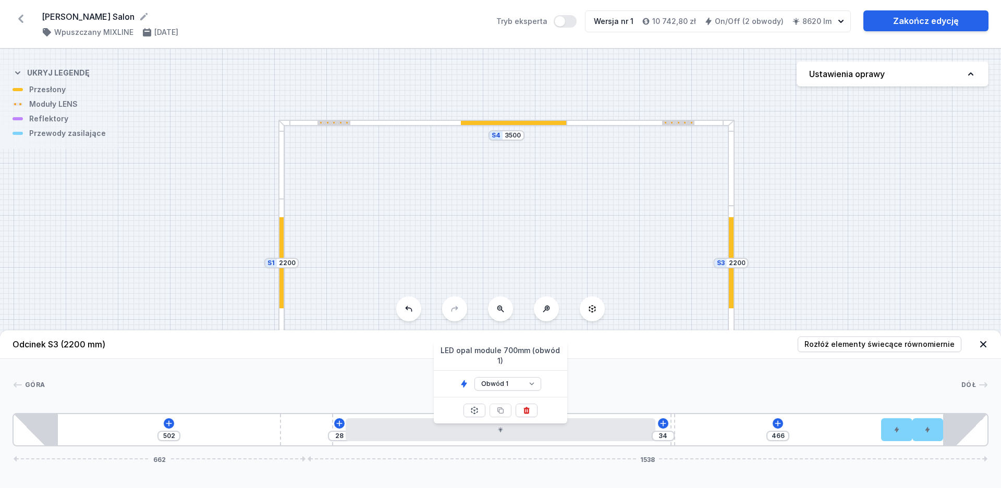
click at [409, 124] on div at bounding box center [422, 123] width 289 height 7
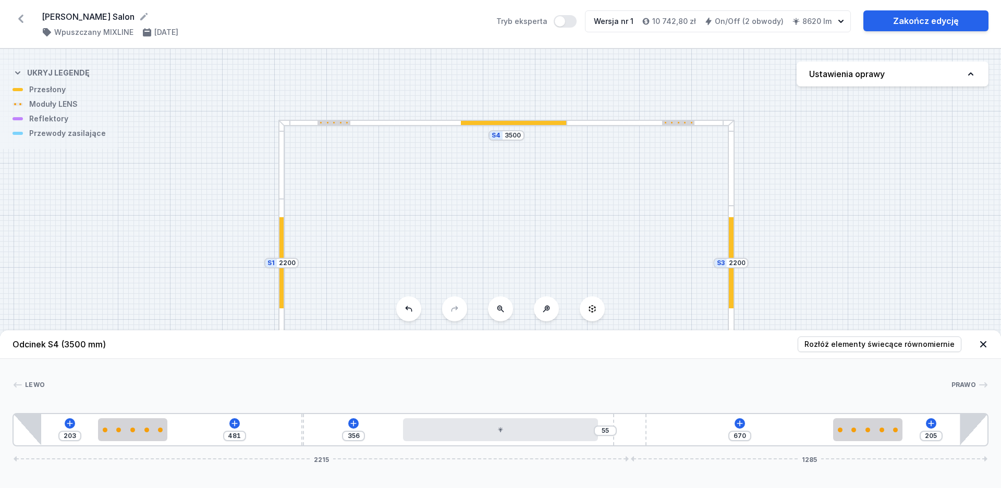
click at [986, 345] on icon at bounding box center [983, 344] width 10 height 10
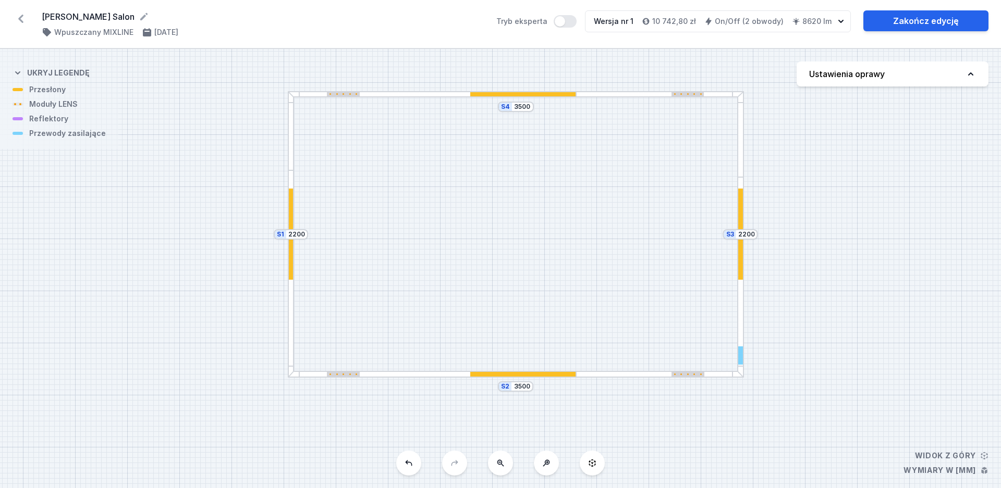
drag, startPoint x: 913, startPoint y: 381, endPoint x: 922, endPoint y: 353, distance: 30.2
click at [922, 353] on div "S4 3500 S3 2200 S2 3500 S1 2200" at bounding box center [500, 268] width 1001 height 439
click at [941, 22] on link "Zakończ edycję" at bounding box center [925, 20] width 125 height 21
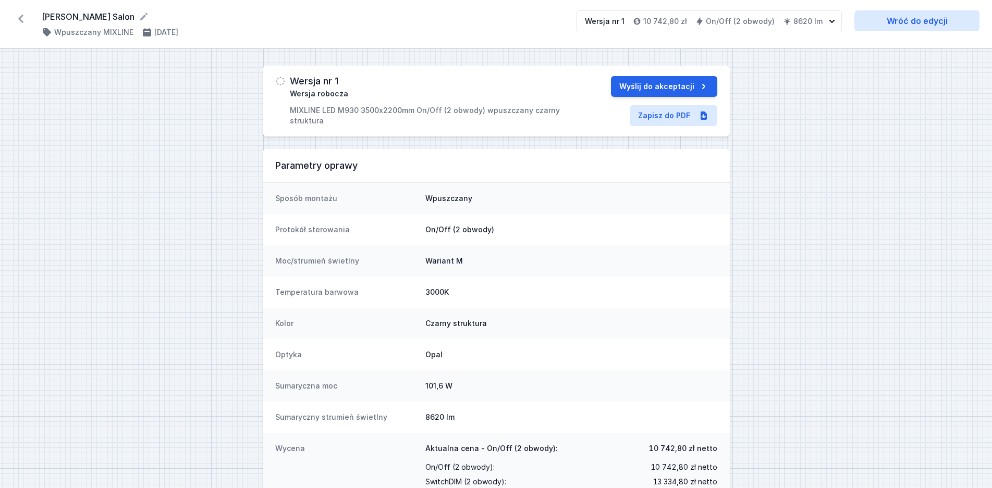
click at [21, 17] on icon at bounding box center [20, 19] width 5 height 8
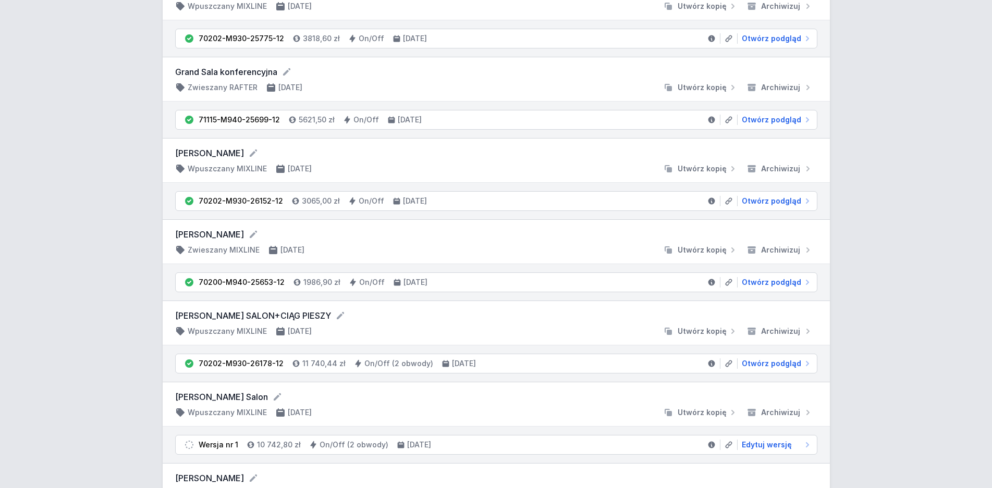
scroll to position [478, 0]
